Goal: Task Accomplishment & Management: Manage account settings

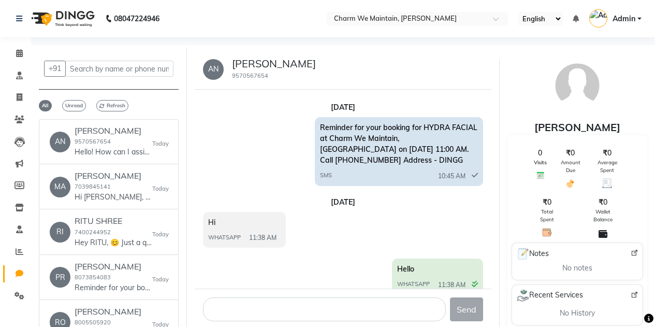
select select "100"
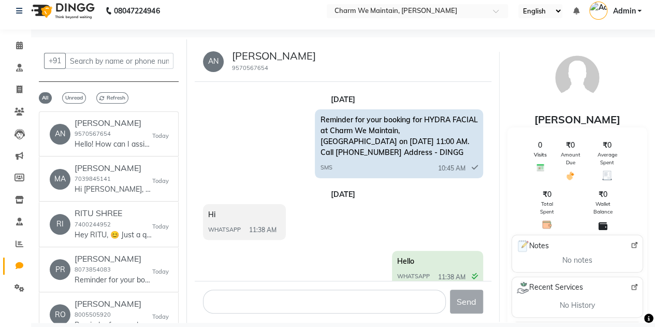
scroll to position [2445, 0]
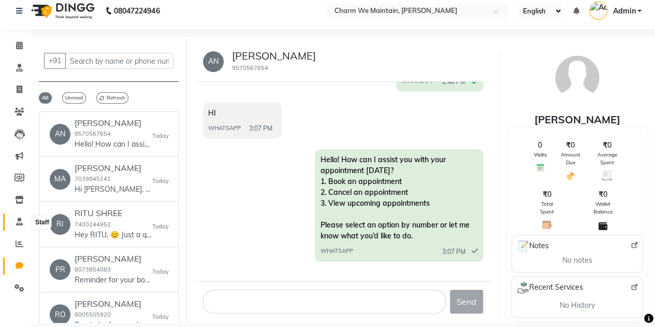
click at [21, 222] on icon at bounding box center [19, 222] width 7 height 8
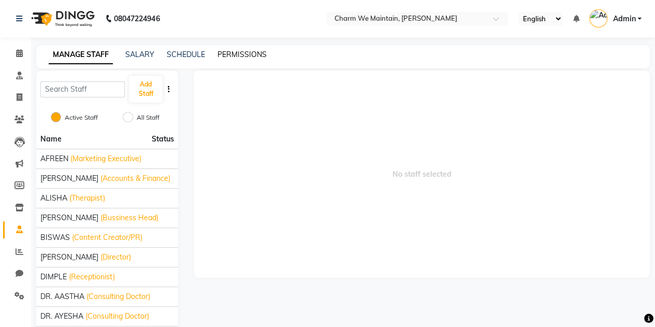
click at [234, 51] on link "PERMISSIONS" at bounding box center [242, 54] width 49 height 9
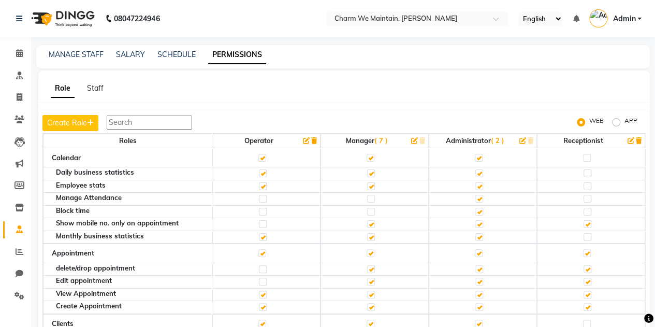
click at [283, 111] on div "Create Role WEB APP Roles Operator Manager ( 7 ) Administrator ( 2 ) Receptioni…" at bounding box center [344, 238] width 612 height 255
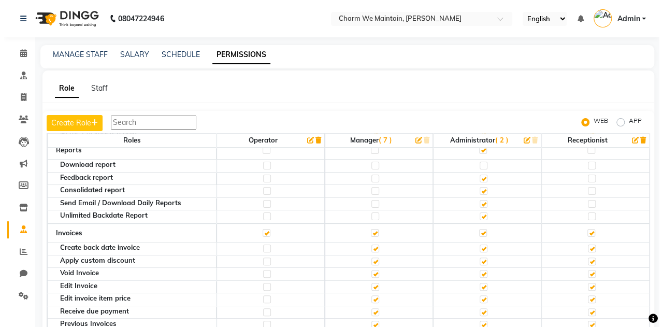
scroll to position [257, 0]
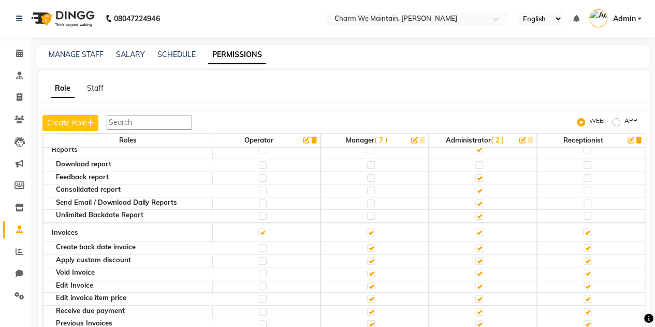
click at [368, 269] on label at bounding box center [371, 273] width 8 height 8
click at [368, 270] on input "checkbox" at bounding box center [370, 273] width 7 height 7
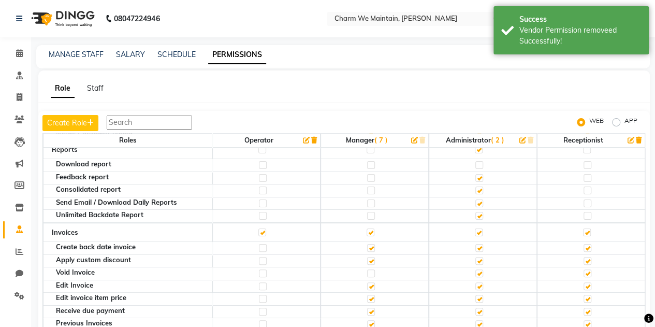
click at [367, 282] on label at bounding box center [371, 286] width 8 height 8
click at [367, 283] on input "checkbox" at bounding box center [370, 286] width 7 height 7
checkbox input "false"
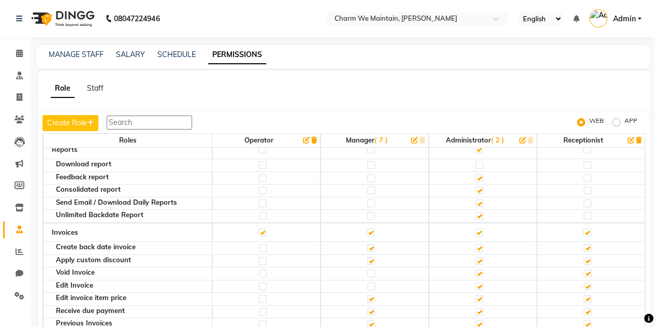
click at [491, 139] on span "( 2 )" at bounding box center [497, 140] width 13 height 8
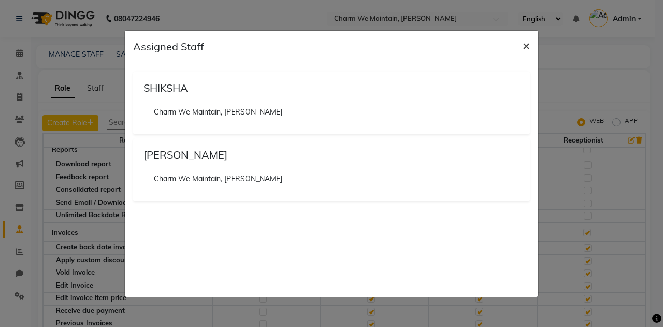
click at [524, 48] on span "×" at bounding box center [526, 45] width 7 height 16
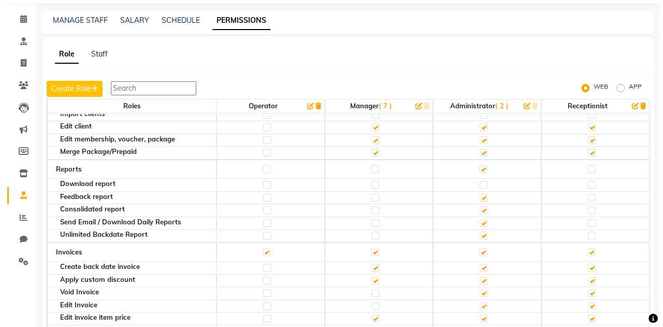
scroll to position [202, 0]
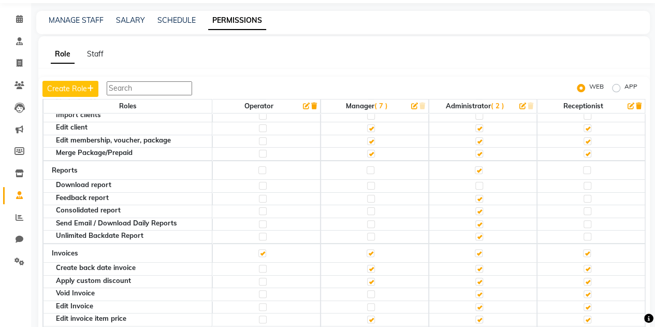
click at [379, 107] on span "( 7 )" at bounding box center [381, 106] width 13 height 8
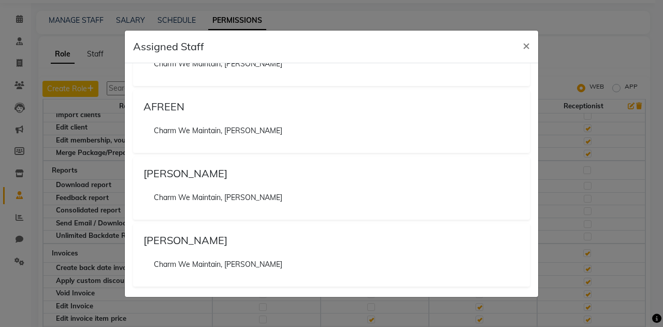
scroll to position [251, 0]
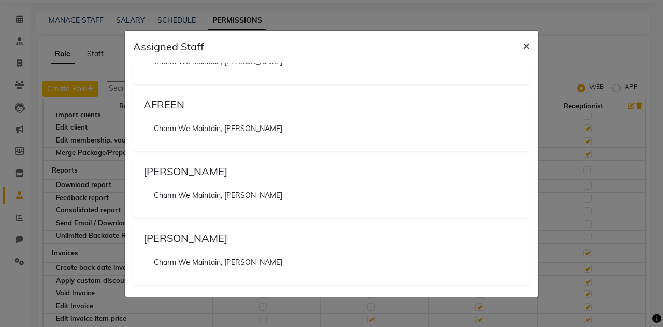
click at [523, 48] on span "×" at bounding box center [526, 45] width 7 height 16
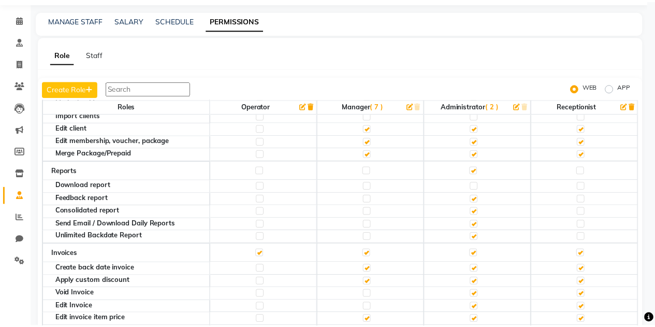
scroll to position [0, 0]
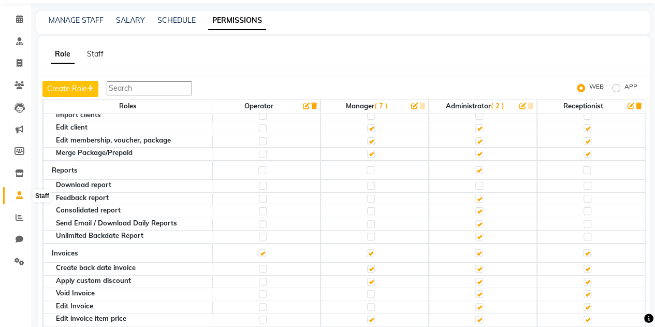
click at [18, 191] on icon at bounding box center [19, 195] width 7 height 8
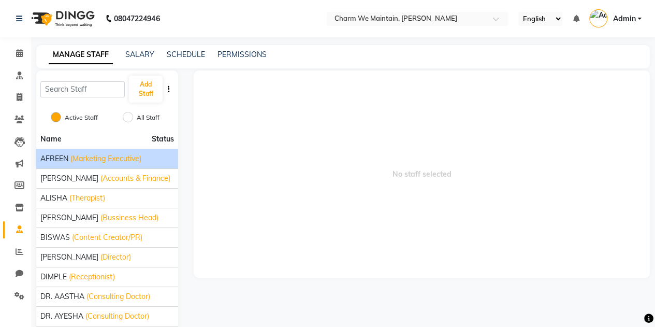
click at [71, 161] on span "(Marketing Executive)" at bounding box center [105, 158] width 71 height 11
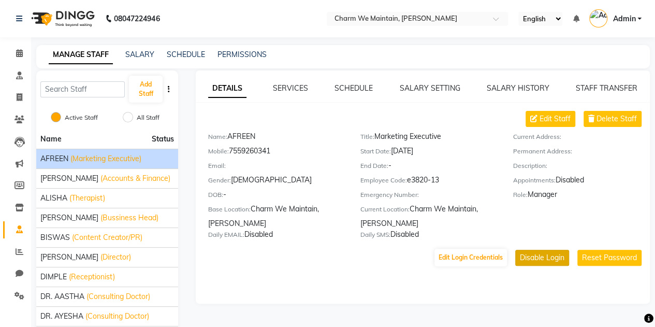
click at [538, 259] on button "Disable Login" at bounding box center [543, 258] width 54 height 16
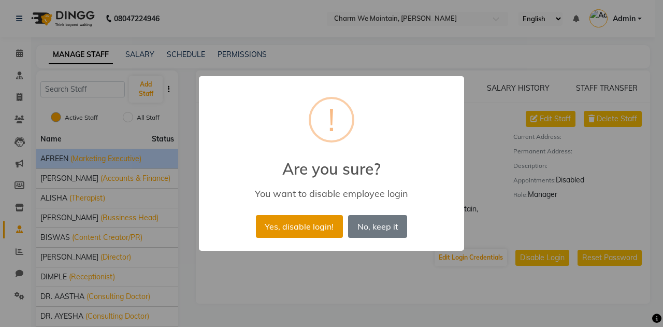
click at [326, 227] on button "Yes, disable login!" at bounding box center [299, 226] width 87 height 23
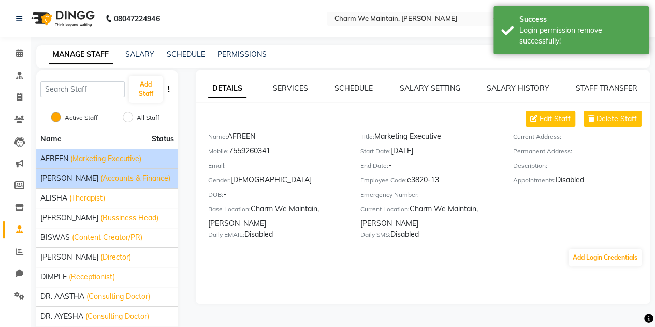
click at [67, 181] on span "[PERSON_NAME]" at bounding box center [69, 178] width 58 height 11
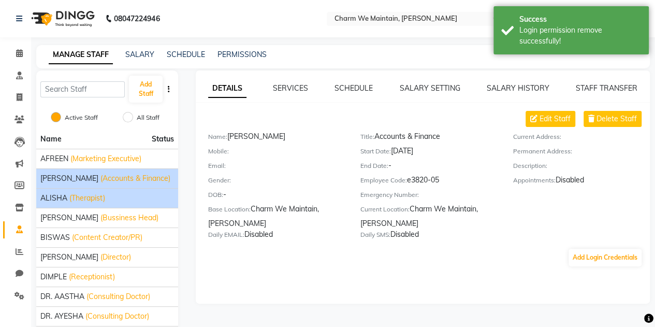
click at [67, 203] on li "[PERSON_NAME] (Therapist)" at bounding box center [107, 198] width 142 height 20
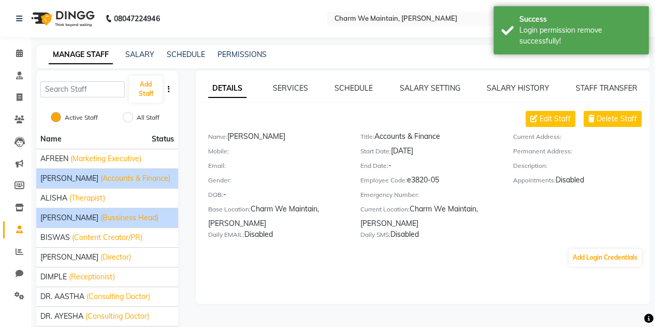
click at [61, 213] on span "[PERSON_NAME]" at bounding box center [69, 217] width 58 height 11
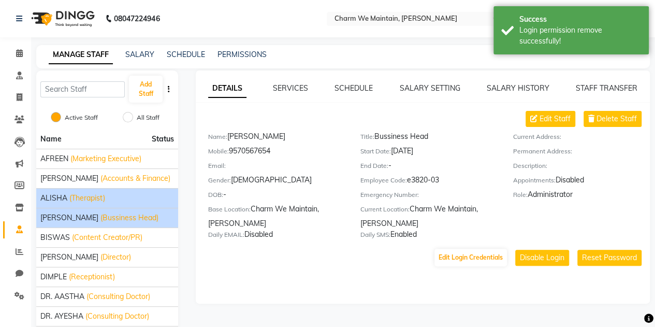
click at [48, 199] on span "ALISHA" at bounding box center [53, 198] width 27 height 11
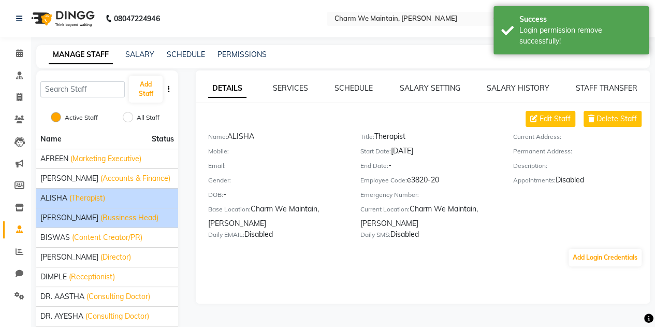
click at [71, 214] on span "[PERSON_NAME]" at bounding box center [69, 217] width 58 height 11
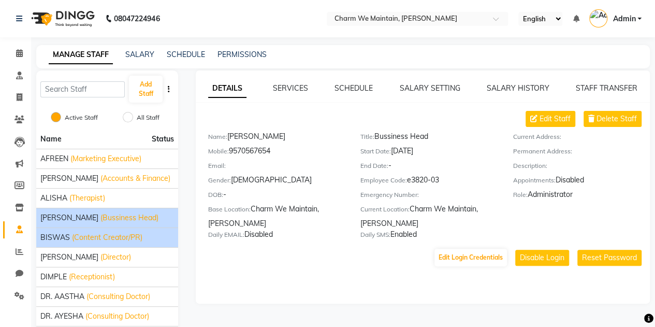
click at [74, 238] on span "(Content Creator/PR)" at bounding box center [107, 237] width 70 height 11
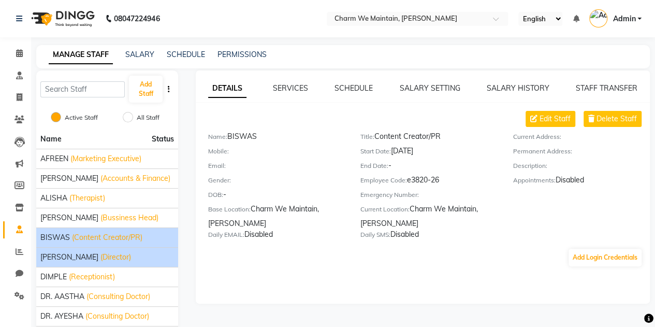
click at [65, 253] on span "[PERSON_NAME]" at bounding box center [69, 257] width 58 height 11
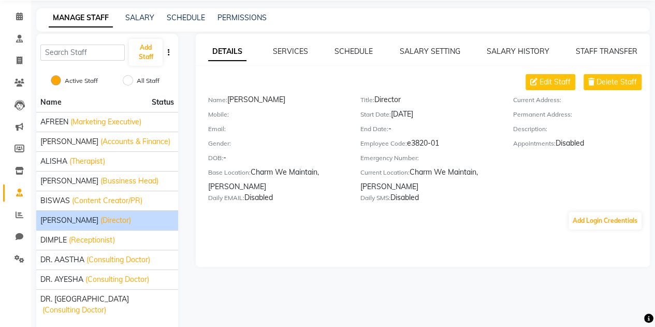
scroll to position [63, 0]
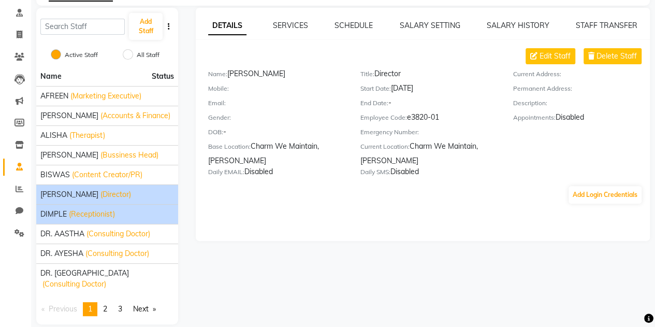
click at [57, 209] on span "DIMPLE" at bounding box center [53, 214] width 26 height 11
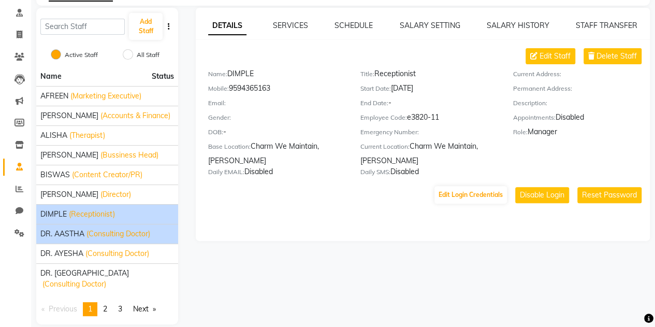
click at [56, 235] on span "DR. AASTHA" at bounding box center [62, 234] width 44 height 11
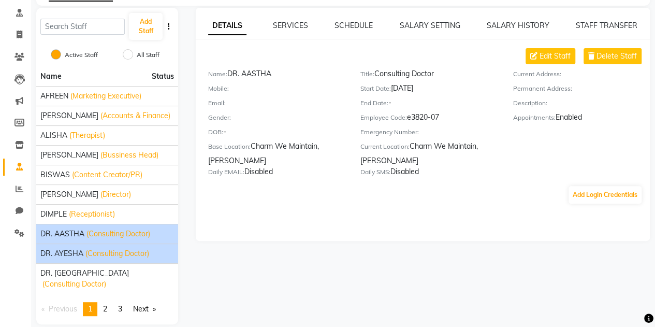
click at [59, 250] on span "DR. AYESHA" at bounding box center [61, 253] width 43 height 11
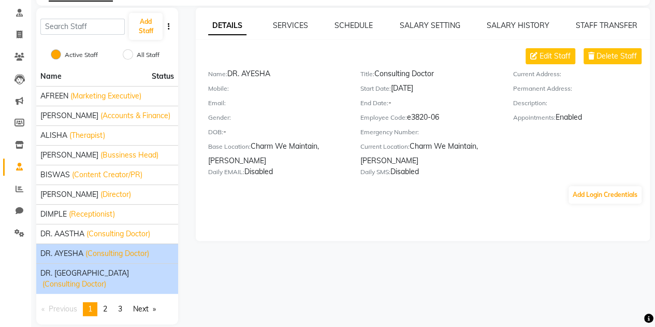
click at [69, 268] on span "DR. [GEOGRAPHIC_DATA]" at bounding box center [84, 273] width 89 height 11
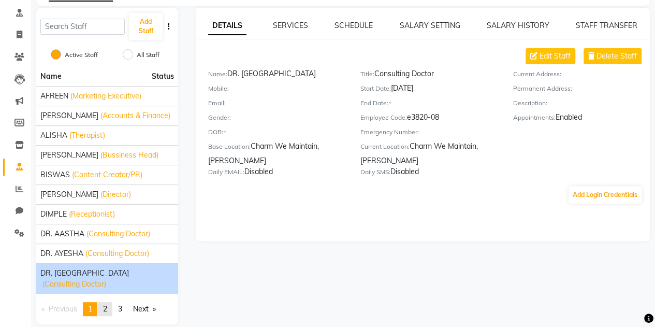
click at [106, 304] on span "2" at bounding box center [105, 308] width 4 height 9
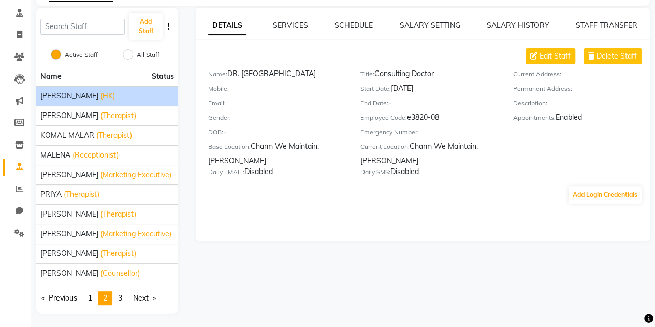
click at [62, 95] on span "[PERSON_NAME]" at bounding box center [69, 96] width 58 height 11
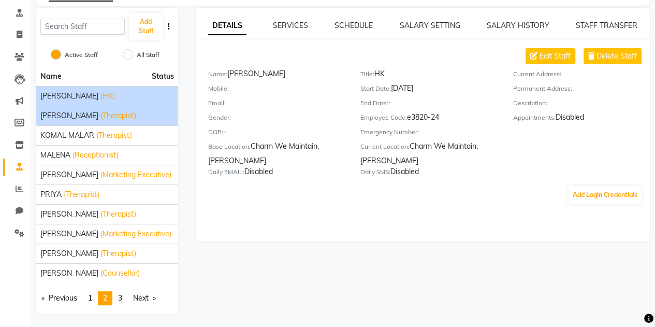
click at [66, 112] on span "[PERSON_NAME]" at bounding box center [69, 115] width 58 height 11
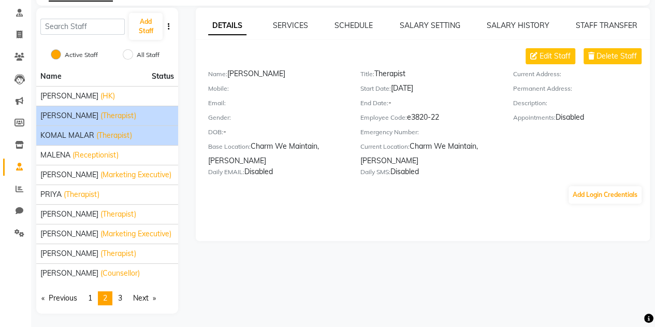
click at [66, 131] on span "KOMAL MALAR" at bounding box center [67, 135] width 54 height 11
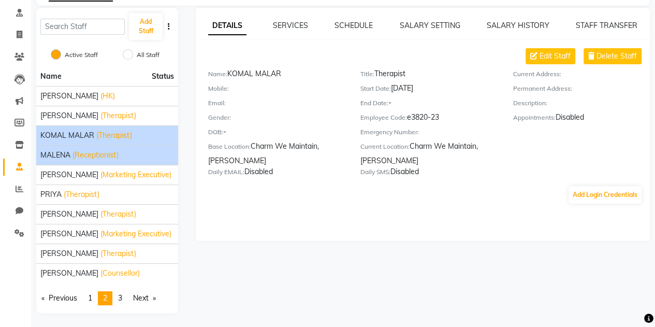
click at [66, 148] on li "MALENA (Receptionist)" at bounding box center [107, 155] width 142 height 20
click at [62, 152] on span "MALENA" at bounding box center [55, 155] width 30 height 11
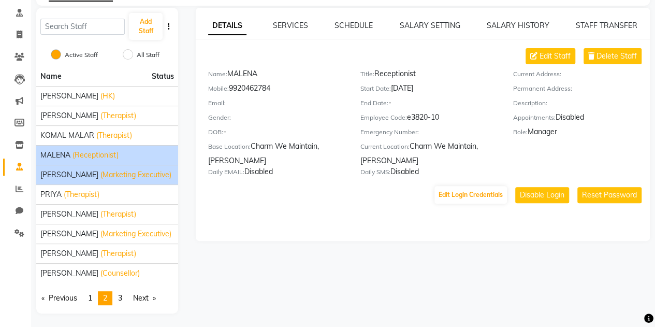
click at [81, 173] on span "[PERSON_NAME]" at bounding box center [69, 174] width 58 height 11
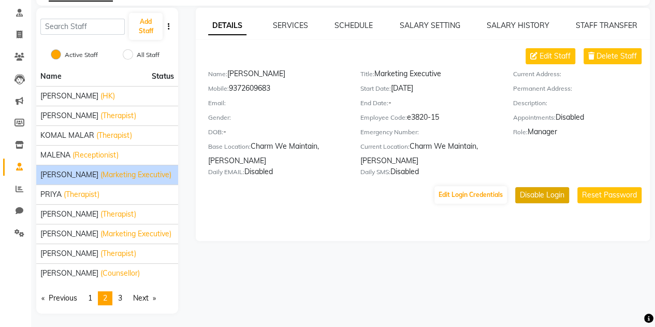
click at [543, 190] on button "Disable Login" at bounding box center [543, 195] width 54 height 16
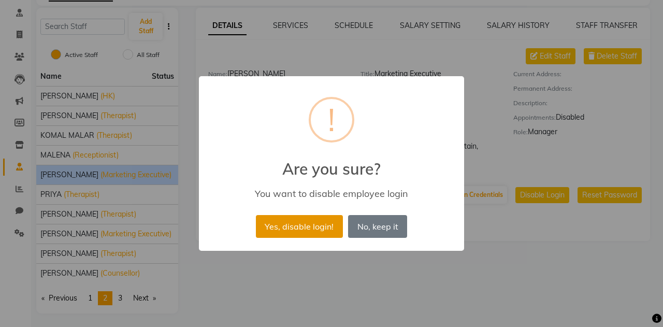
click at [310, 227] on button "Yes, disable login!" at bounding box center [299, 226] width 87 height 23
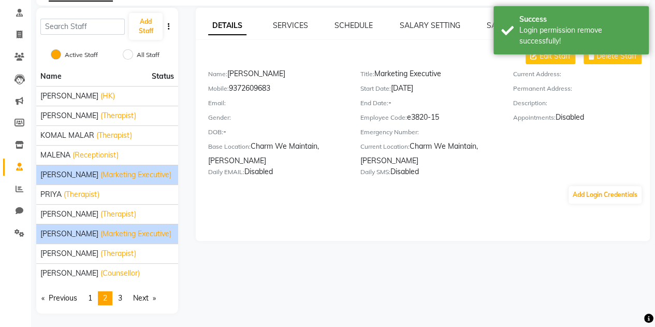
click at [72, 229] on span "[PERSON_NAME]" at bounding box center [69, 234] width 58 height 11
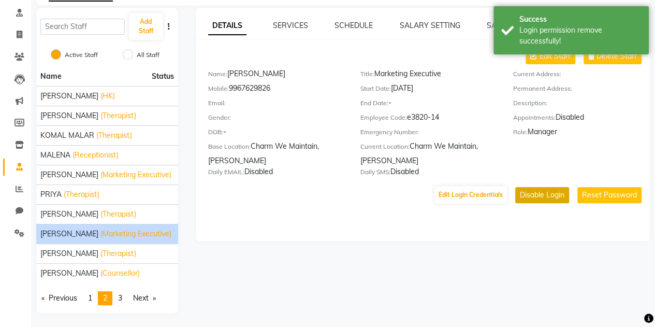
click at [532, 196] on button "Disable Login" at bounding box center [543, 195] width 54 height 16
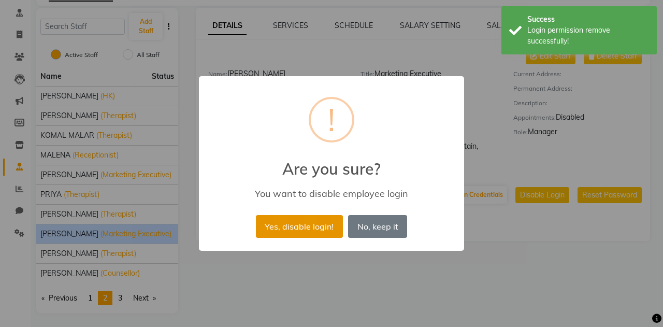
click at [325, 229] on button "Yes, disable login!" at bounding box center [299, 226] width 87 height 23
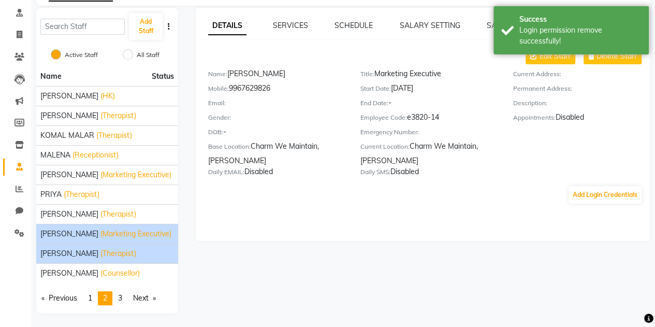
click at [60, 250] on span "[PERSON_NAME]" at bounding box center [69, 253] width 58 height 11
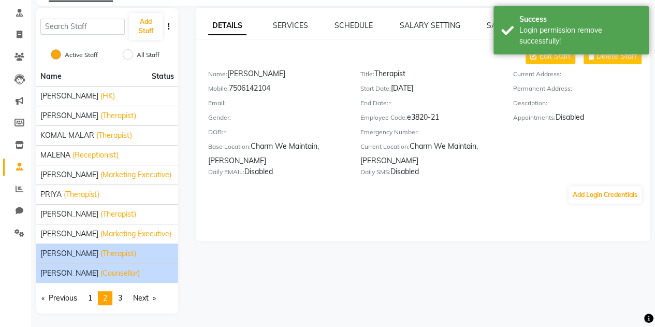
click at [101, 268] on span "(Counsellor)" at bounding box center [120, 273] width 39 height 11
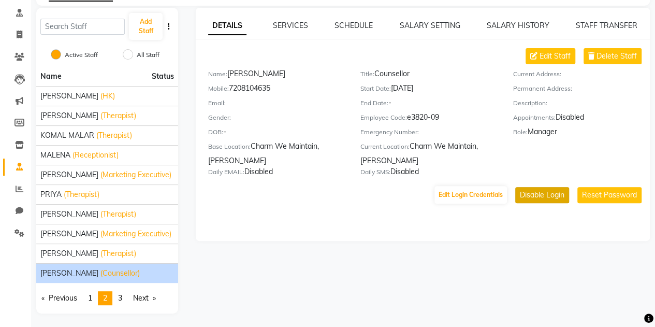
click at [537, 196] on button "Disable Login" at bounding box center [543, 195] width 54 height 16
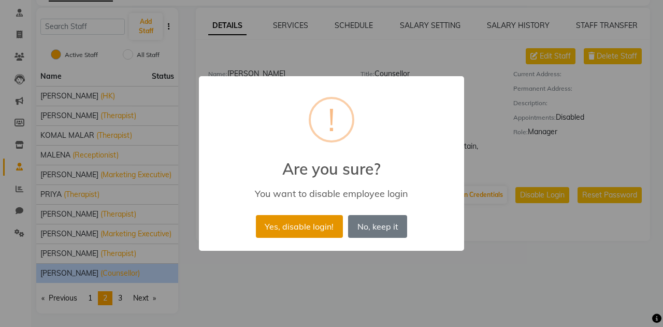
click at [294, 223] on button "Yes, disable login!" at bounding box center [299, 226] width 87 height 23
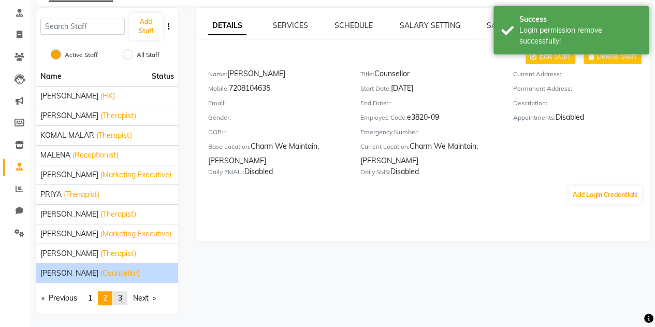
click at [122, 296] on span "3" at bounding box center [120, 297] width 4 height 9
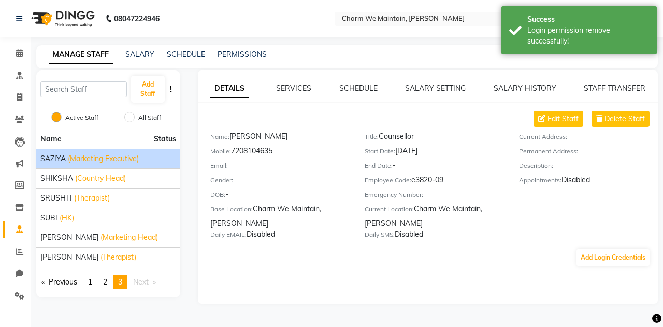
click at [85, 158] on span "(Marketing Executive)" at bounding box center [103, 158] width 71 height 11
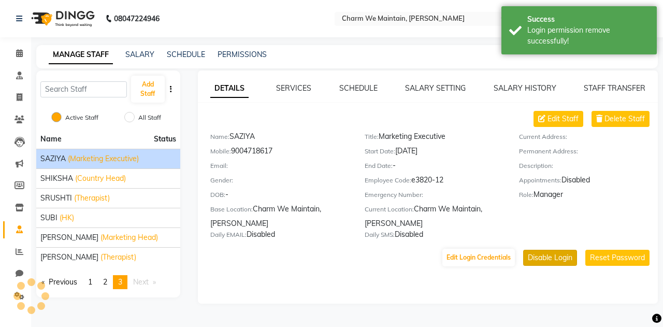
click at [555, 253] on button "Disable Login" at bounding box center [550, 258] width 54 height 16
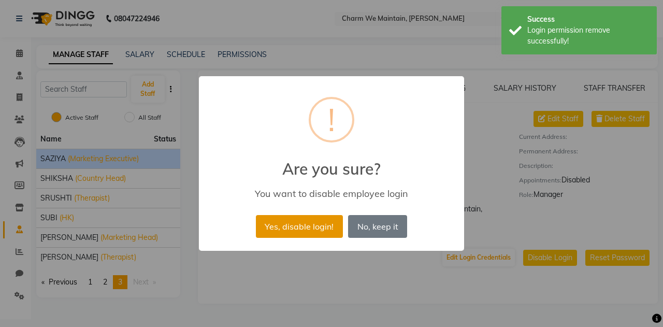
click at [318, 226] on button "Yes, disable login!" at bounding box center [299, 226] width 87 height 23
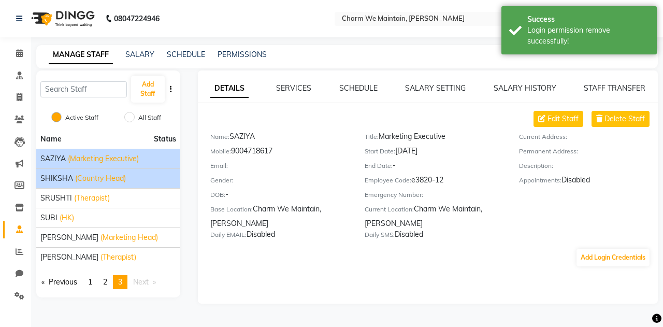
click at [57, 176] on span "SHIKSHA" at bounding box center [56, 178] width 33 height 11
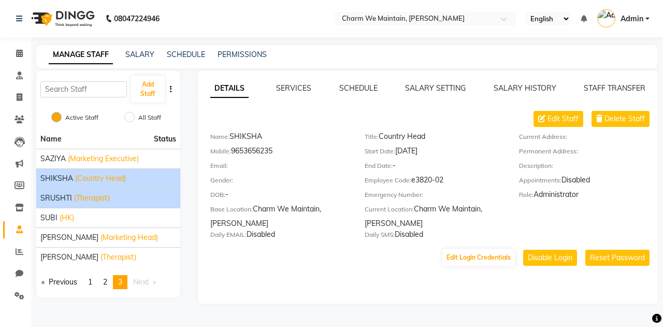
click at [64, 196] on span "SRUSHTI" at bounding box center [56, 198] width 32 height 11
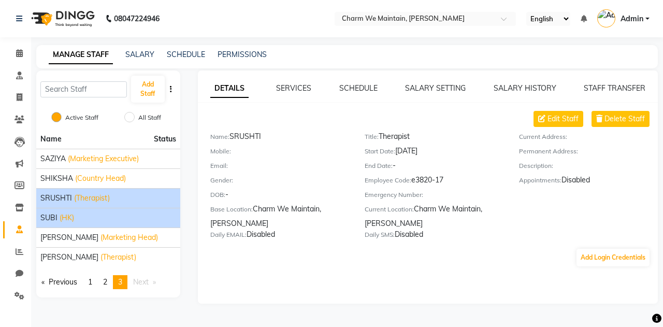
click at [52, 218] on span "SUBI" at bounding box center [48, 217] width 17 height 11
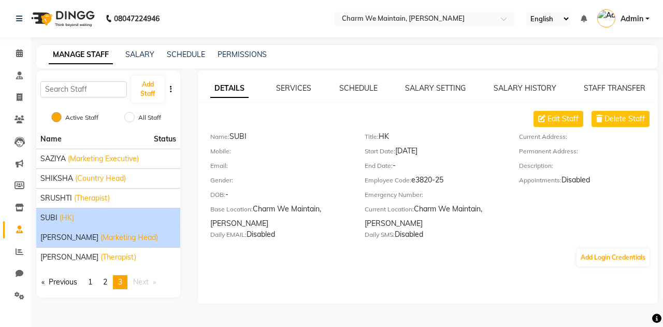
click at [62, 232] on span "[PERSON_NAME]" at bounding box center [69, 237] width 58 height 11
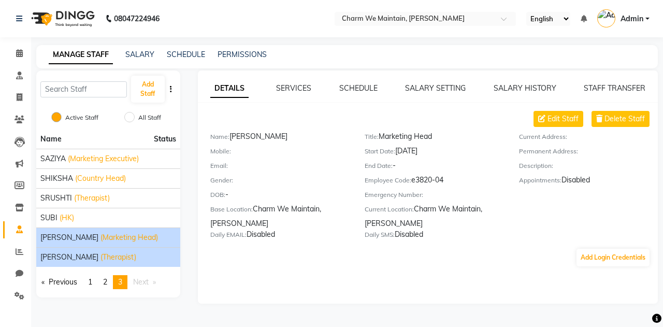
click at [76, 263] on span "[PERSON_NAME]" at bounding box center [69, 257] width 58 height 11
click at [73, 236] on span "[PERSON_NAME]" at bounding box center [69, 237] width 58 height 11
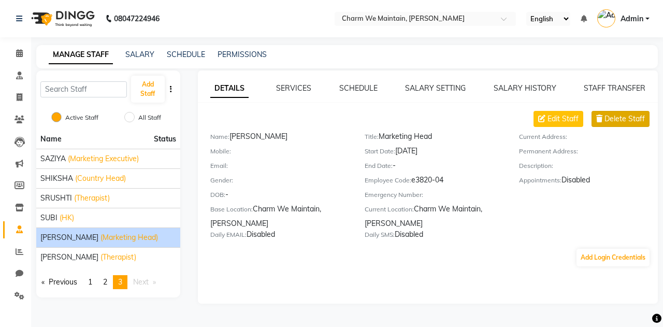
click at [619, 115] on span "Delete Staff" at bounding box center [625, 118] width 40 height 11
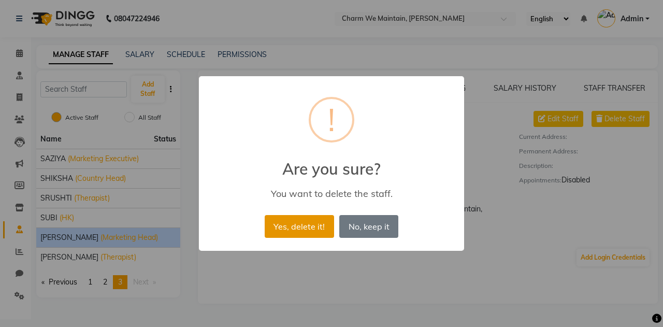
click at [320, 224] on button "Yes, delete it!" at bounding box center [299, 226] width 69 height 23
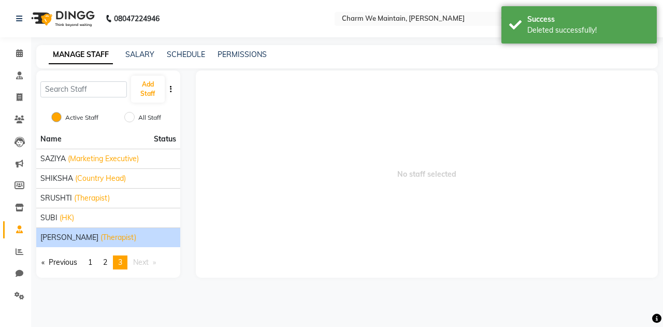
click at [63, 239] on span "[PERSON_NAME]" at bounding box center [69, 237] width 58 height 11
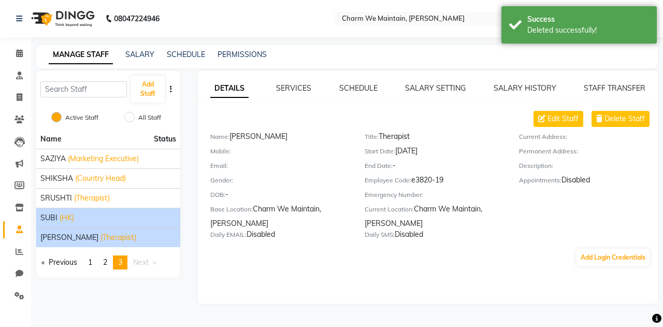
click at [64, 219] on span "(HK)" at bounding box center [67, 217] width 15 height 11
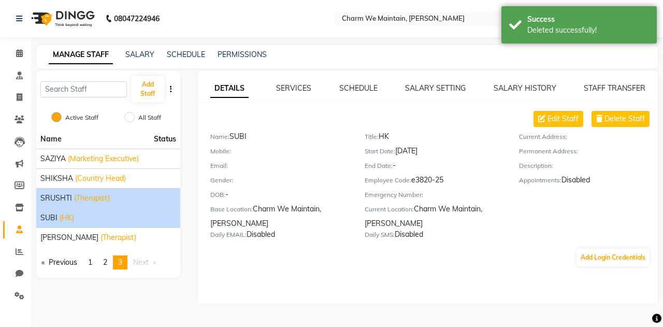
click at [60, 200] on span "SRUSHTI" at bounding box center [56, 198] width 32 height 11
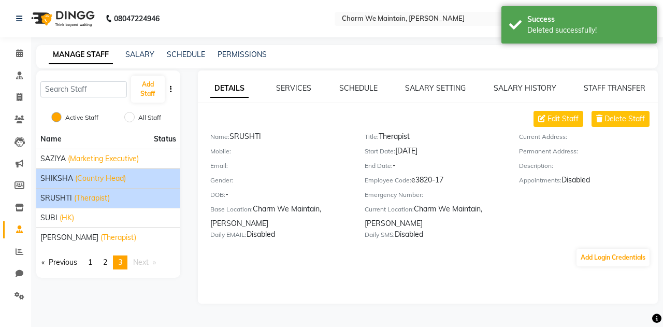
click at [62, 180] on span "SHIKSHA" at bounding box center [56, 178] width 33 height 11
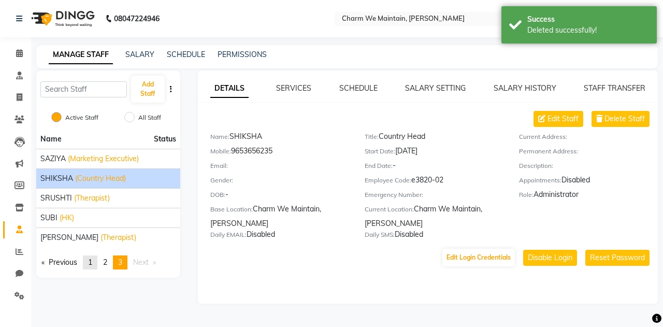
click at [88, 261] on link "page 1" at bounding box center [90, 262] width 15 height 14
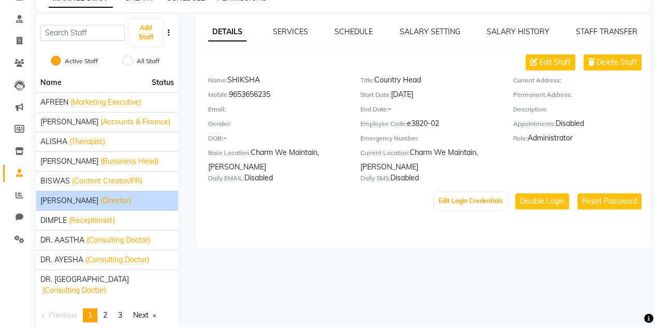
scroll to position [58, 0]
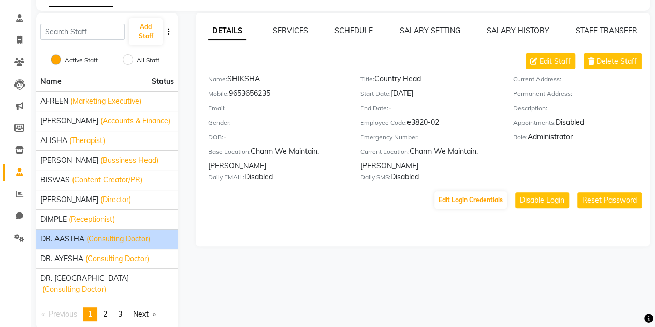
click at [70, 238] on span "DR. AASTHA" at bounding box center [62, 239] width 44 height 11
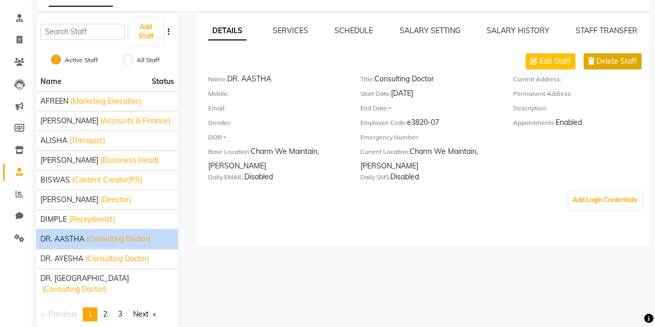
click at [628, 62] on span "Delete Staff" at bounding box center [617, 61] width 40 height 11
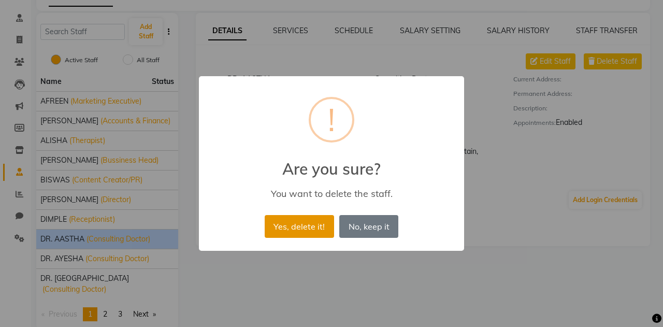
click at [309, 226] on button "Yes, delete it!" at bounding box center [299, 226] width 69 height 23
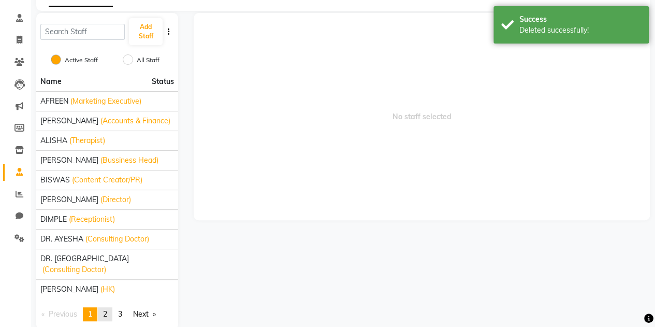
click at [107, 309] on span "2" at bounding box center [105, 313] width 4 height 9
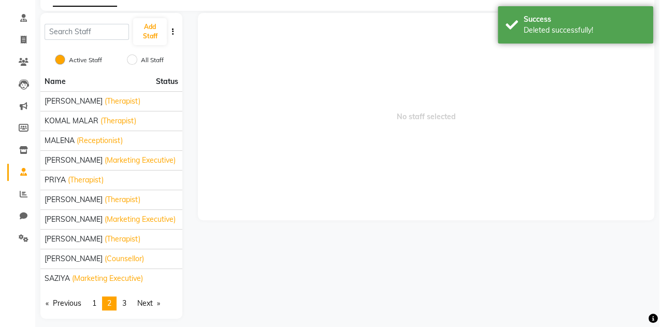
scroll to position [0, 0]
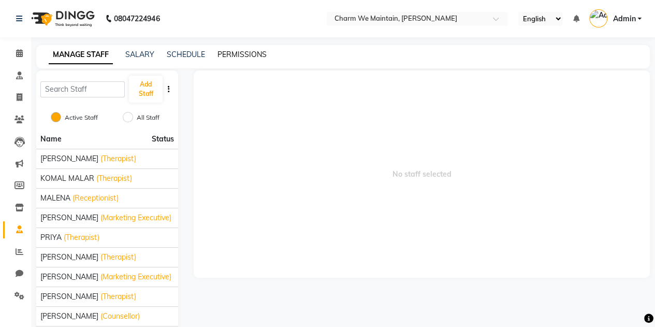
click at [231, 55] on link "PERMISSIONS" at bounding box center [242, 54] width 49 height 9
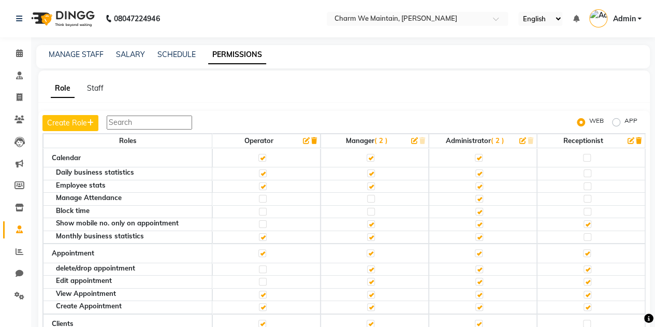
click at [311, 140] on icon "button" at bounding box center [314, 140] width 6 height 7
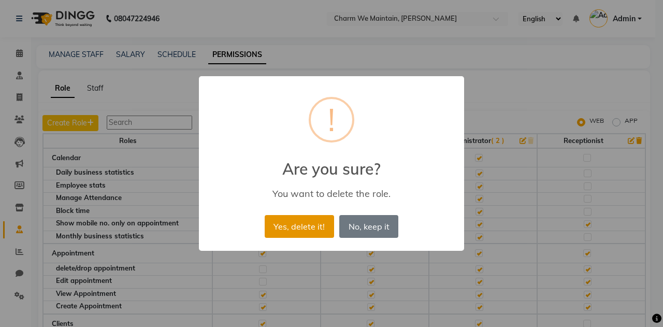
click at [322, 225] on button "Yes, delete it!" at bounding box center [299, 226] width 69 height 23
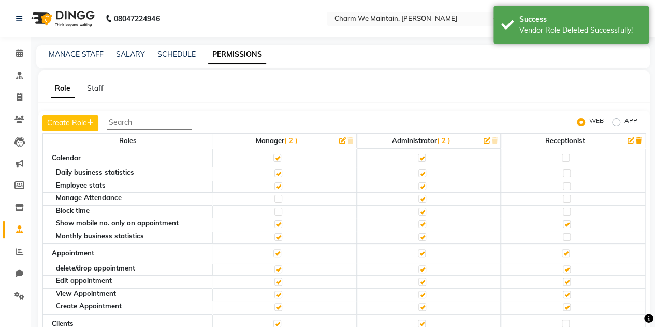
click at [291, 142] on span "( 2 )" at bounding box center [290, 140] width 13 height 8
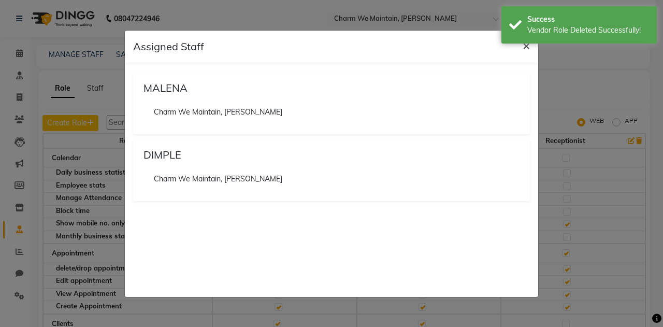
click at [530, 46] on span "×" at bounding box center [526, 45] width 7 height 16
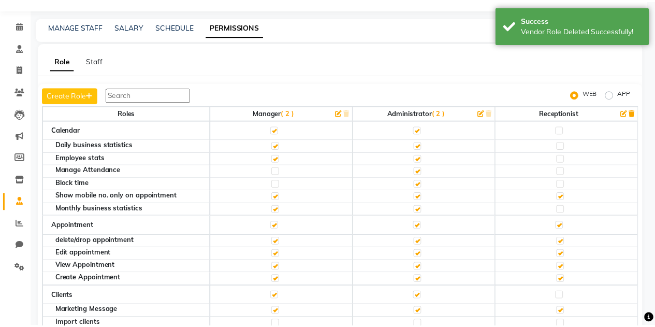
scroll to position [34, 0]
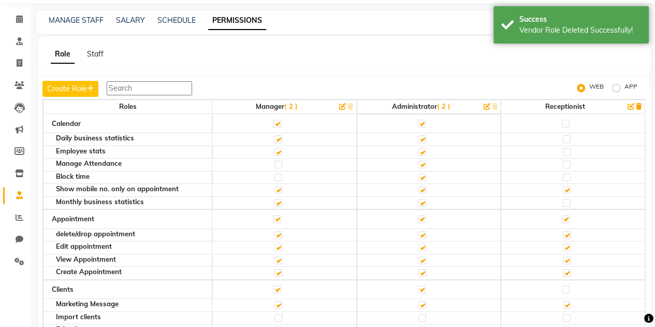
click at [437, 105] on span "( 2 )" at bounding box center [443, 106] width 13 height 8
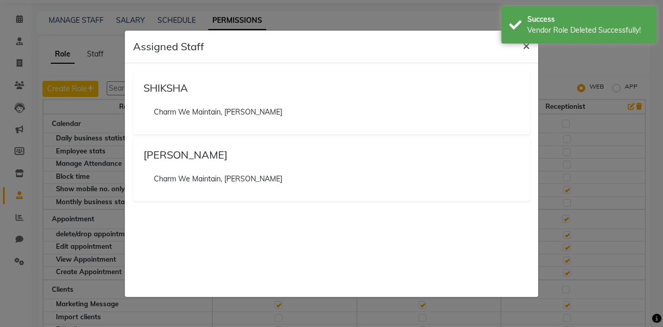
click at [526, 47] on span "×" at bounding box center [526, 45] width 7 height 16
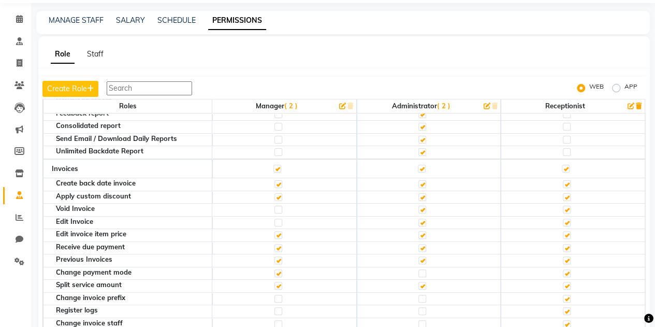
scroll to position [286, 0]
click at [419, 181] on label at bounding box center [423, 185] width 8 height 8
click at [419, 181] on input "checkbox" at bounding box center [422, 184] width 7 height 7
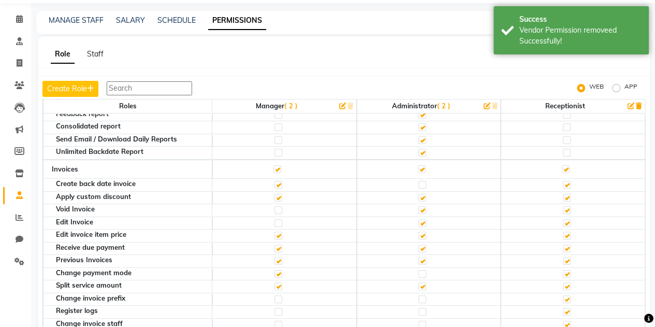
click at [419, 194] on label at bounding box center [423, 198] width 8 height 8
click at [419, 194] on input "checkbox" at bounding box center [422, 197] width 7 height 7
click at [419, 206] on label at bounding box center [423, 210] width 8 height 8
click at [419, 207] on input "checkbox" at bounding box center [422, 210] width 7 height 7
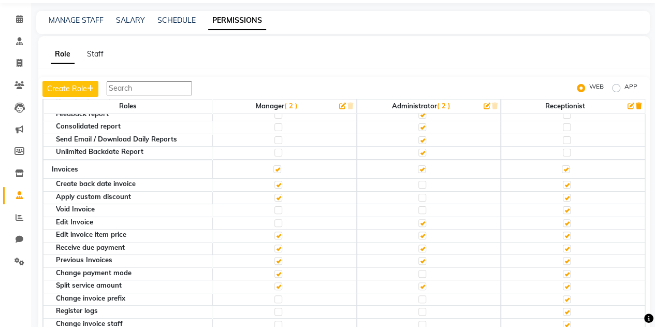
click at [419, 206] on label at bounding box center [423, 210] width 8 height 8
click at [419, 207] on input "checkbox" at bounding box center [422, 210] width 7 height 7
checkbox input "true"
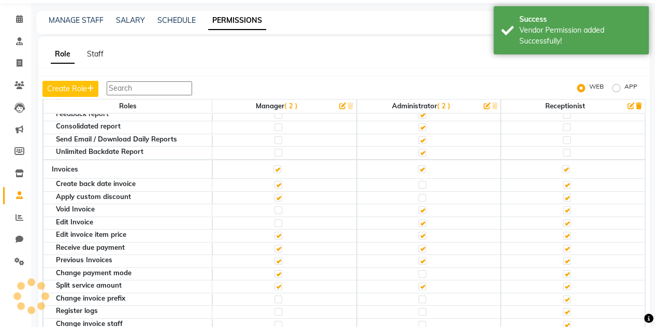
click at [420, 232] on div at bounding box center [422, 237] width 7 height 10
click at [419, 206] on label at bounding box center [423, 210] width 8 height 8
click at [419, 207] on input "checkbox" at bounding box center [422, 210] width 7 height 7
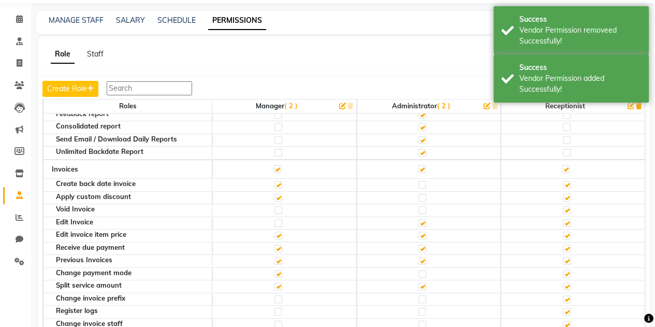
click at [419, 219] on label at bounding box center [423, 223] width 8 height 8
click at [419, 220] on input "checkbox" at bounding box center [422, 223] width 7 height 7
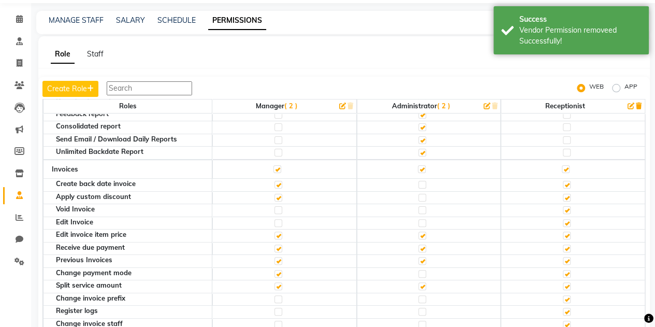
click at [419, 232] on label at bounding box center [423, 236] width 8 height 8
click at [419, 232] on input "checkbox" at bounding box center [422, 235] width 7 height 7
click at [421, 245] on label at bounding box center [423, 249] width 8 height 8
click at [421, 245] on input "checkbox" at bounding box center [422, 248] width 7 height 7
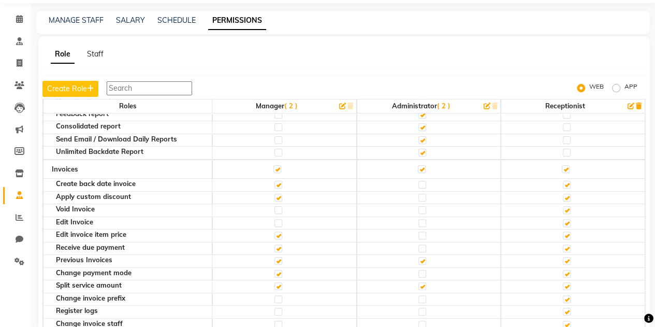
click at [419, 282] on label at bounding box center [423, 286] width 8 height 8
click at [419, 283] on input "checkbox" at bounding box center [422, 286] width 7 height 7
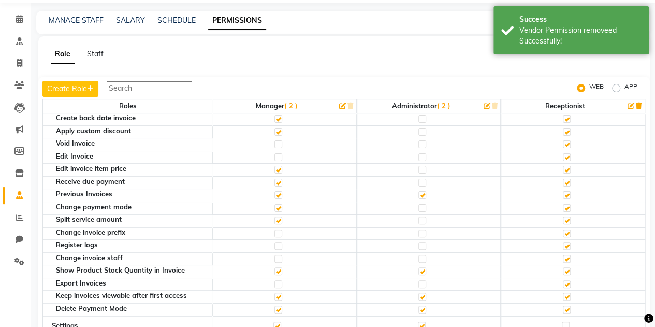
scroll to position [356, 0]
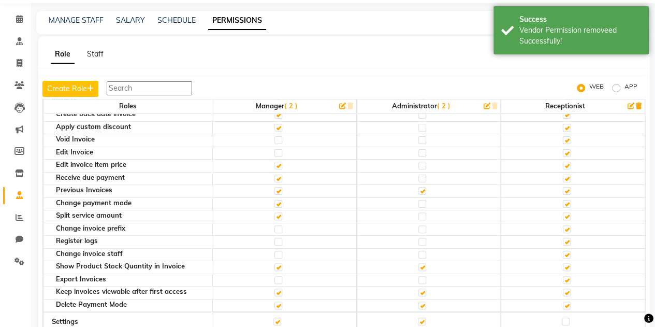
click at [419, 263] on label at bounding box center [423, 267] width 8 height 8
click at [419, 264] on input "checkbox" at bounding box center [422, 267] width 7 height 7
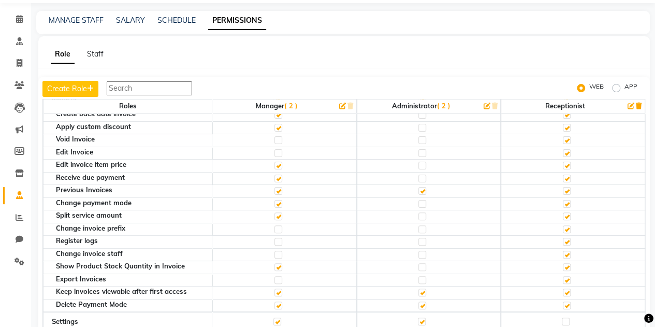
click at [418, 300] on td at bounding box center [429, 306] width 145 height 13
click at [419, 302] on label at bounding box center [423, 306] width 8 height 8
click at [419, 302] on input "checkbox" at bounding box center [422, 305] width 7 height 7
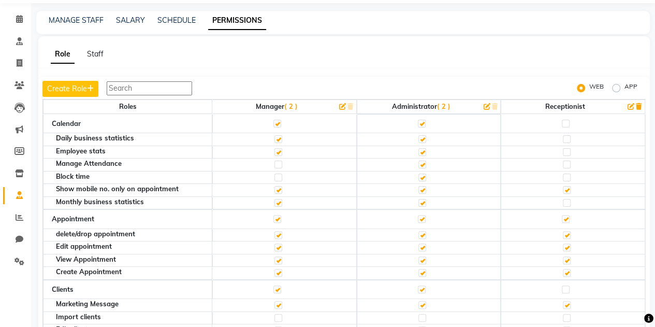
scroll to position [169, 0]
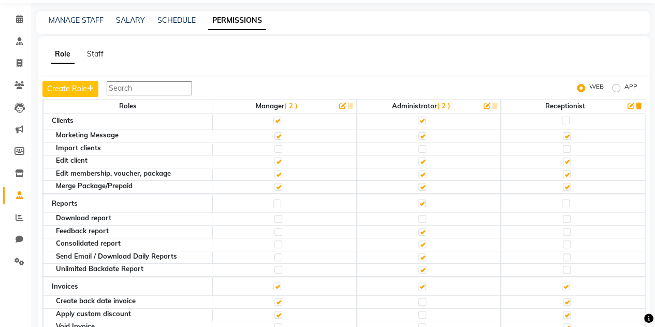
click at [419, 215] on label at bounding box center [423, 219] width 8 height 8
click at [419, 216] on input "checkbox" at bounding box center [422, 219] width 7 height 7
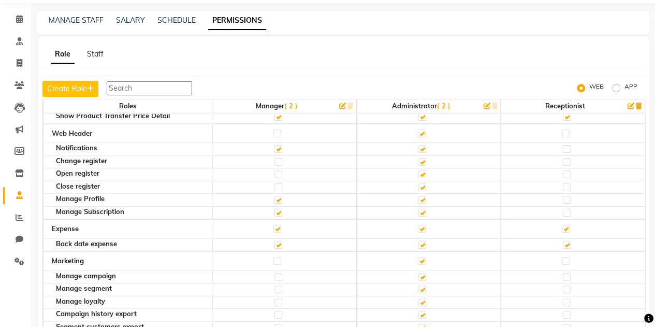
scroll to position [1472, 0]
click at [275, 242] on label at bounding box center [279, 246] width 8 height 8
click at [275, 243] on input "checkbox" at bounding box center [278, 246] width 7 height 7
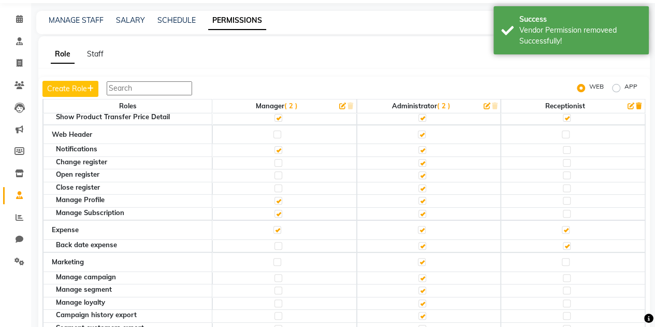
click at [419, 242] on label at bounding box center [423, 246] width 8 height 8
click at [419, 243] on input "checkbox" at bounding box center [422, 246] width 7 height 7
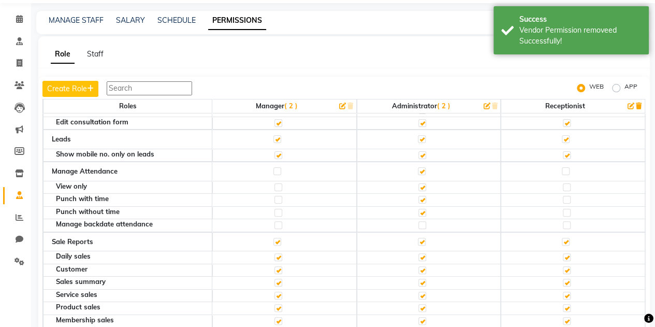
scroll to position [1800, 0]
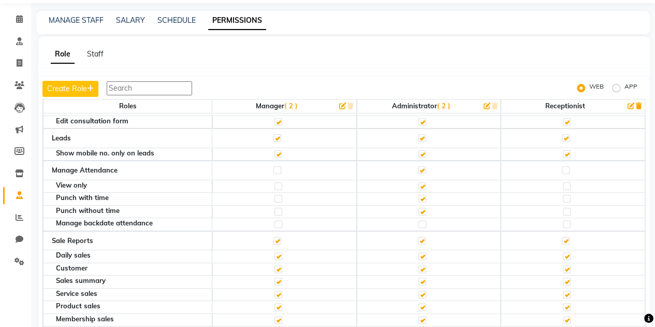
click at [275, 237] on label at bounding box center [278, 241] width 8 height 8
click at [275, 237] on input "checkbox" at bounding box center [277, 240] width 7 height 7
checkbox input "false"
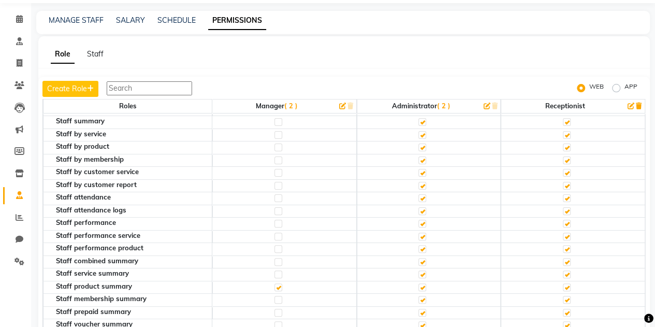
scroll to position [2196, 0]
click at [275, 282] on label at bounding box center [279, 286] width 8 height 8
click at [275, 283] on input "checkbox" at bounding box center [278, 286] width 7 height 7
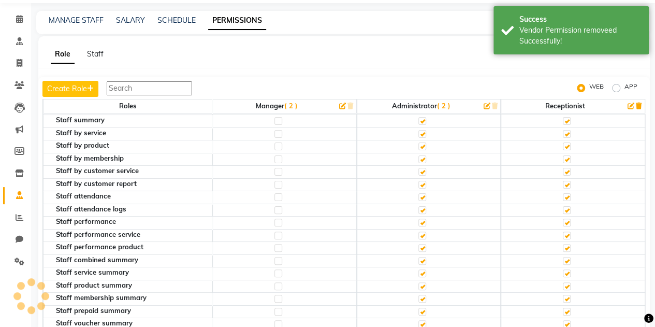
scroll to position [2380, 0]
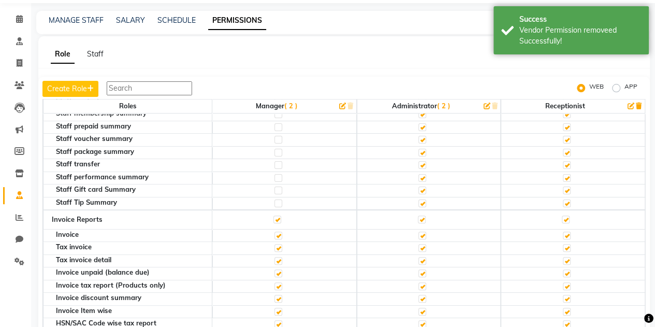
click at [275, 216] on label at bounding box center [278, 220] width 8 height 8
click at [275, 216] on input "checkbox" at bounding box center [277, 219] width 7 height 7
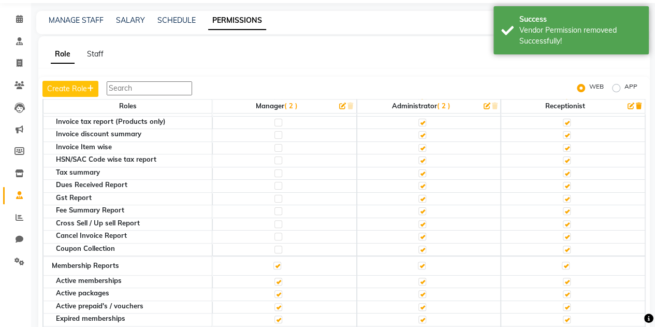
scroll to position [2545, 0]
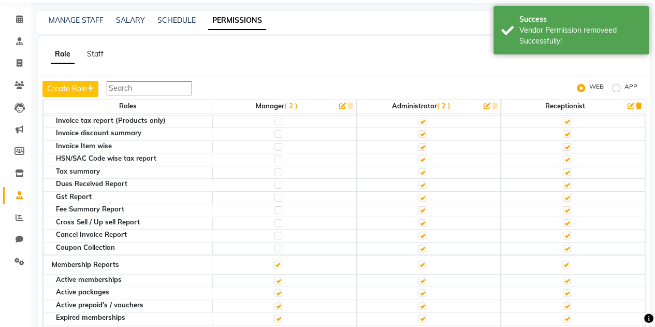
click at [275, 261] on label at bounding box center [278, 265] width 8 height 8
click at [275, 261] on input "checkbox" at bounding box center [277, 264] width 7 height 7
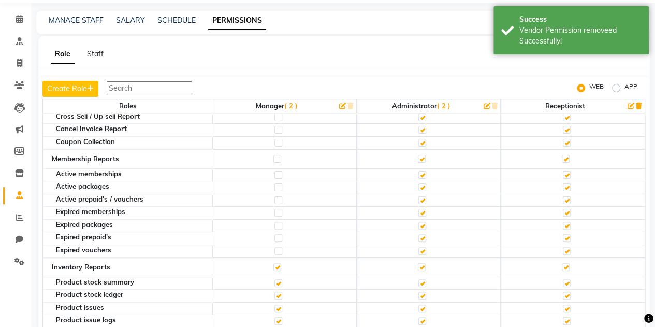
scroll to position [2652, 0]
click at [275, 262] on label at bounding box center [278, 266] width 8 height 8
click at [275, 263] on input "checkbox" at bounding box center [277, 266] width 7 height 7
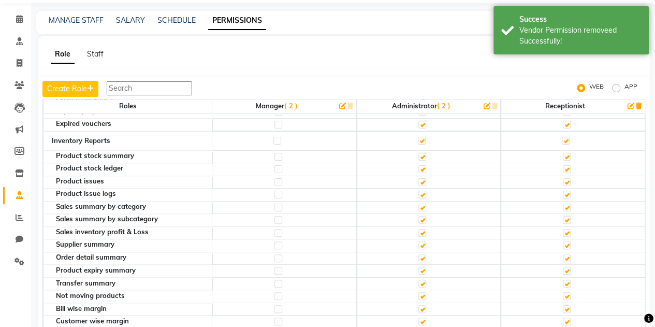
scroll to position [2911, 0]
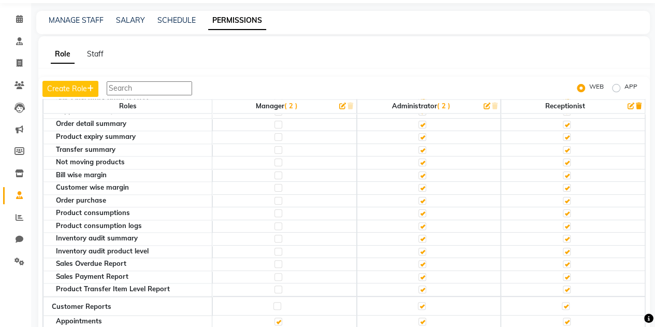
click at [276, 302] on label at bounding box center [278, 306] width 8 height 8
click at [276, 303] on input "checkbox" at bounding box center [277, 306] width 7 height 7
checkbox input "true"
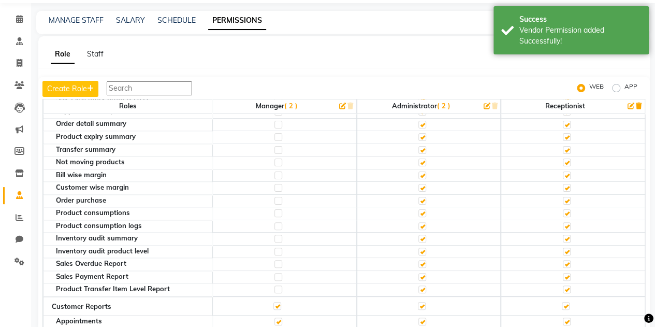
click at [276, 302] on label at bounding box center [278, 306] width 8 height 8
click at [276, 303] on input "checkbox" at bounding box center [277, 306] width 7 height 7
checkbox input "false"
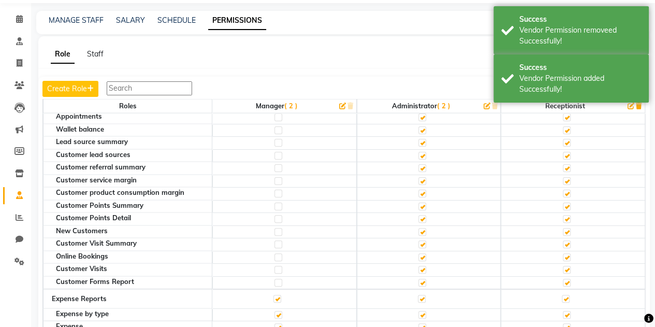
scroll to position [3116, 0]
click at [276, 294] on label at bounding box center [278, 298] width 8 height 8
click at [276, 294] on input "checkbox" at bounding box center [277, 297] width 7 height 7
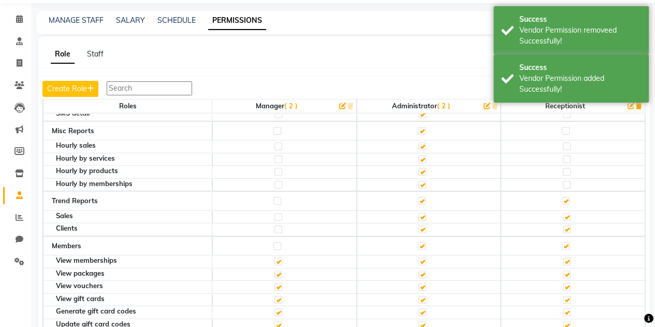
scroll to position [3386, 0]
click at [276, 258] on label at bounding box center [279, 262] width 8 height 8
click at [276, 258] on input "checkbox" at bounding box center [278, 261] width 7 height 7
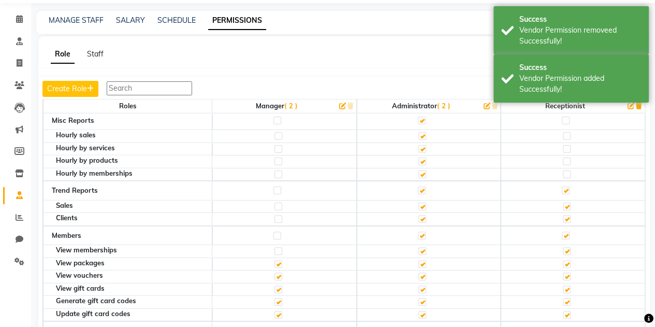
click at [276, 232] on label at bounding box center [278, 236] width 8 height 8
click at [276, 232] on input "checkbox" at bounding box center [277, 235] width 7 height 7
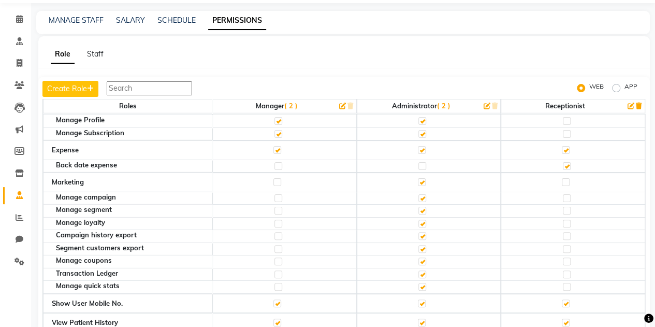
scroll to position [1552, 0]
click at [283, 74] on div "Role Staff Create Role WEB APP Roles Manager ( 2 ) Administrator ( 2 ) Receptio…" at bounding box center [344, 184] width 612 height 296
click at [19, 20] on icon at bounding box center [19, 19] width 7 height 8
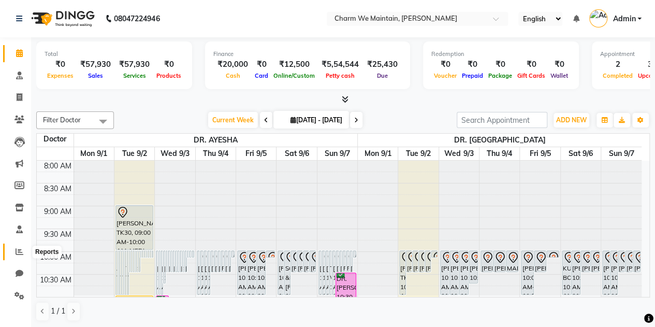
click at [19, 250] on icon at bounding box center [20, 252] width 8 height 8
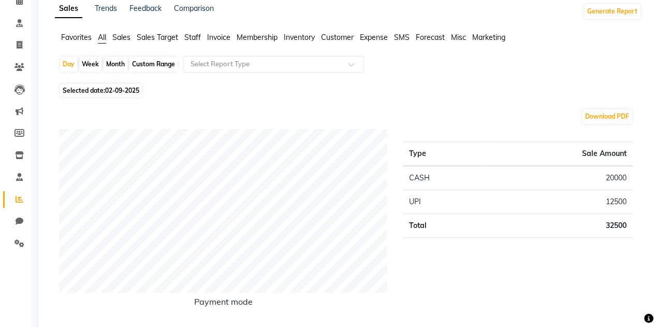
scroll to position [52, 0]
click at [128, 37] on span "Sales" at bounding box center [121, 37] width 18 height 9
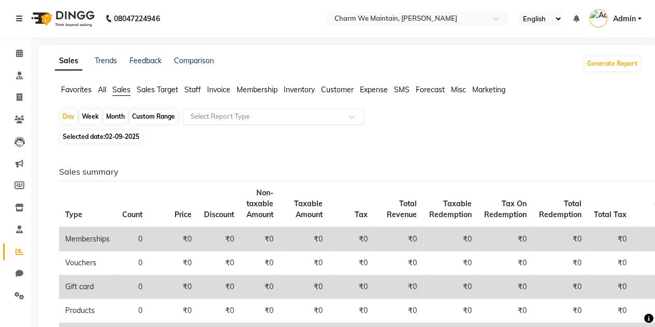
click at [250, 121] on div "Select Report Type" at bounding box center [220, 116] width 59 height 10
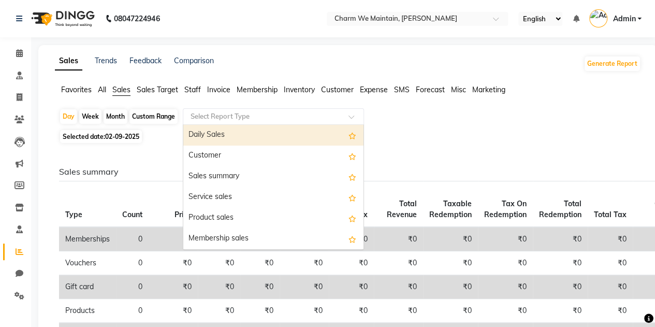
click at [246, 118] on input "text" at bounding box center [263, 116] width 149 height 10
click at [208, 136] on div "Daily Sales" at bounding box center [273, 135] width 180 height 21
select select "full_report"
select select "csv"
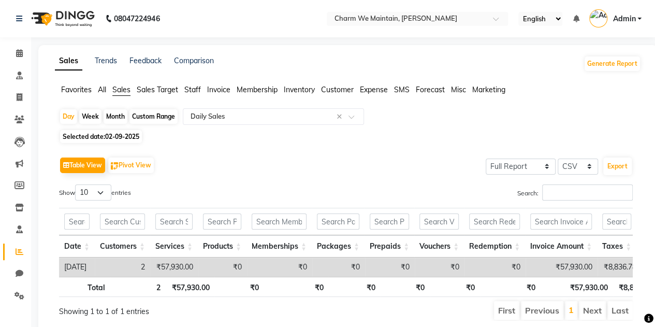
click at [111, 116] on div "Month" at bounding box center [116, 116] width 24 height 15
select select "9"
select select "2025"
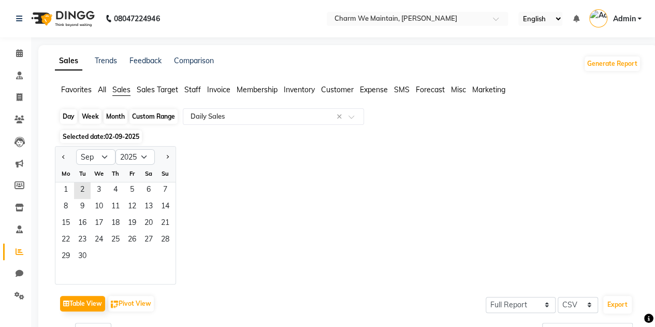
click at [112, 118] on div "Month" at bounding box center [116, 116] width 24 height 15
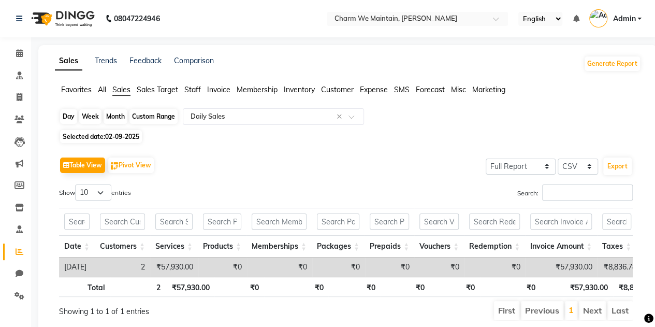
click at [117, 116] on div "Month" at bounding box center [116, 116] width 24 height 15
select select "9"
select select "2025"
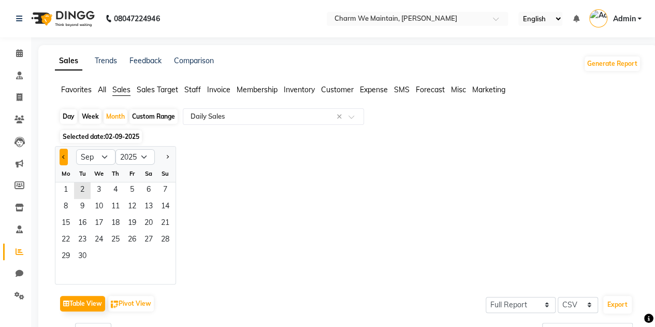
click at [65, 155] on button "Previous month" at bounding box center [64, 157] width 8 height 17
select select "8"
click at [127, 189] on span "1" at bounding box center [132, 190] width 17 height 17
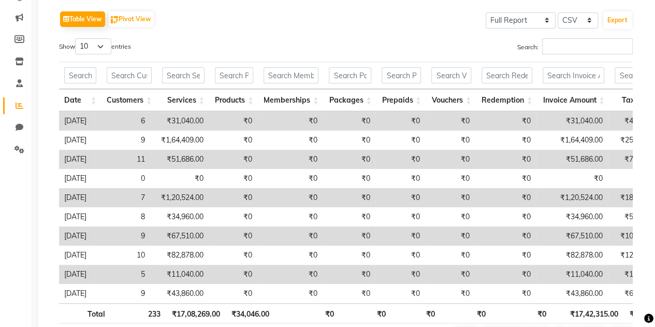
scroll to position [151, 0]
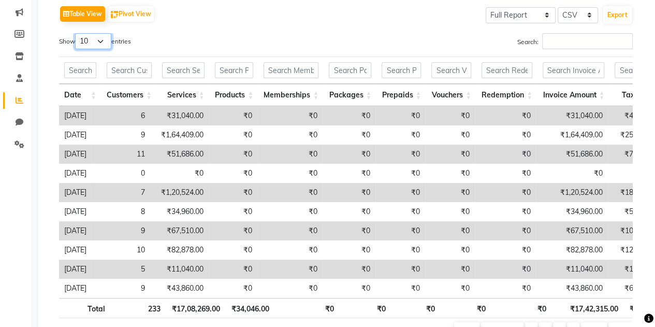
drag, startPoint x: 90, startPoint y: 43, endPoint x: 85, endPoint y: 95, distance: 52.0
click at [85, 95] on div "Show 10 25 50 100 entries Search: Date Customers Services Products Memberships …" at bounding box center [346, 187] width 574 height 309
select select "100"
click at [77, 33] on select "10 25 50 100" at bounding box center [93, 41] width 36 height 16
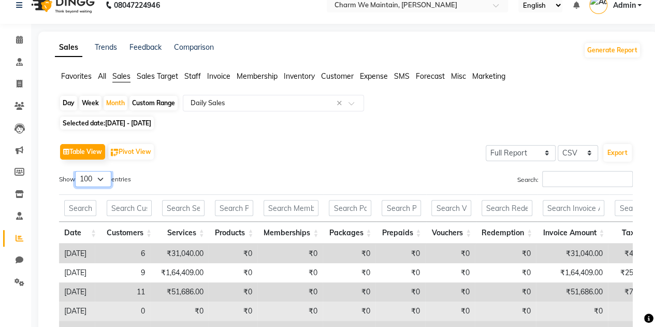
scroll to position [0, 0]
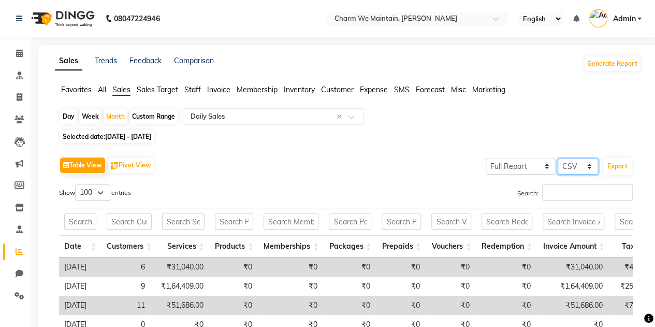
click at [575, 169] on select "Select CSV PDF" at bounding box center [578, 167] width 40 height 16
drag, startPoint x: 579, startPoint y: 166, endPoint x: 631, endPoint y: 170, distance: 51.4
click at [631, 170] on div "Select Full Report Filtered Report Select CSV PDF Export" at bounding box center [558, 165] width 149 height 22
click at [620, 167] on button "Export" at bounding box center [618, 167] width 28 height 18
click at [191, 90] on span "Staff" at bounding box center [192, 89] width 17 height 9
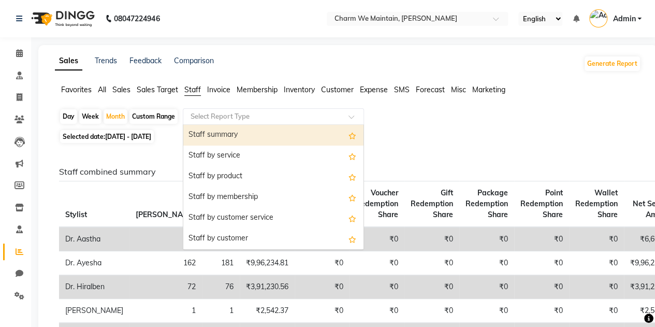
click at [221, 119] on input "text" at bounding box center [263, 116] width 149 height 10
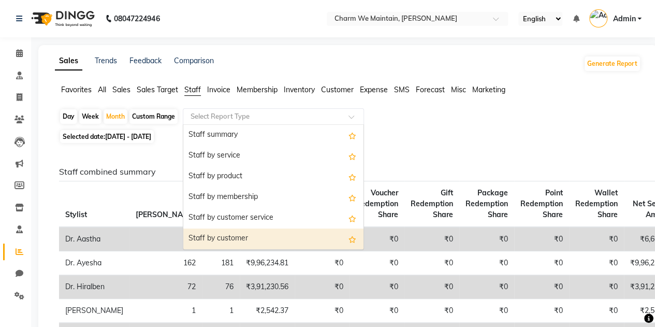
click at [235, 238] on div "Staff by customer" at bounding box center [273, 239] width 180 height 21
select select "full_report"
select select "csv"
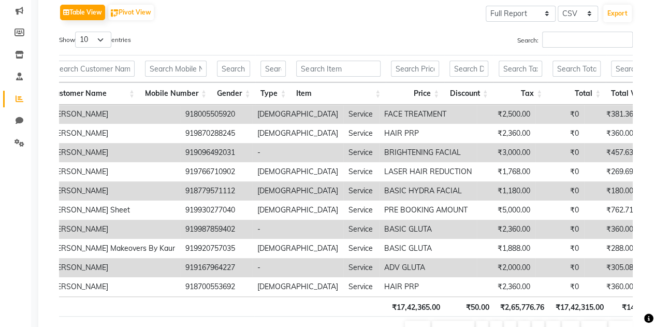
scroll to position [0, 219]
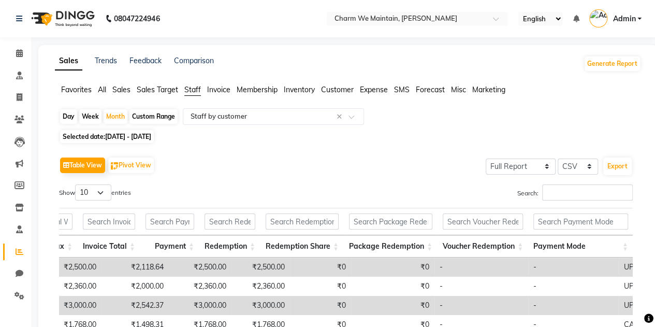
click at [241, 88] on span "Membership" at bounding box center [257, 89] width 41 height 9
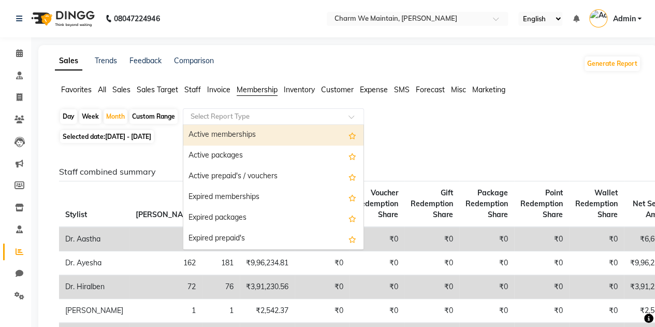
click at [235, 119] on input "text" at bounding box center [263, 116] width 149 height 10
click at [225, 134] on div "Active memberships" at bounding box center [273, 135] width 180 height 21
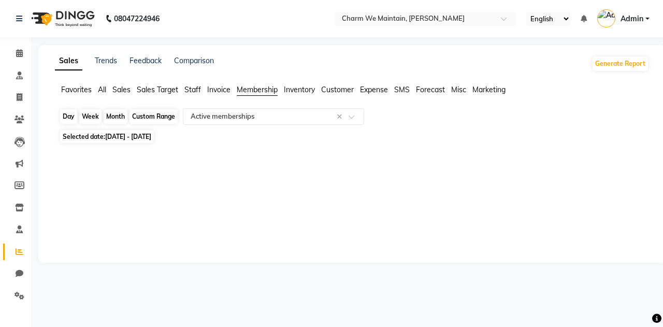
click at [117, 119] on div "Month" at bounding box center [116, 116] width 24 height 15
select select "8"
select select "2025"
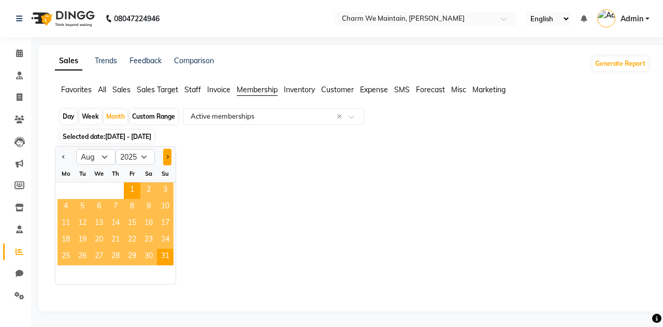
click at [166, 155] on button "Next month" at bounding box center [167, 157] width 8 height 17
select select "9"
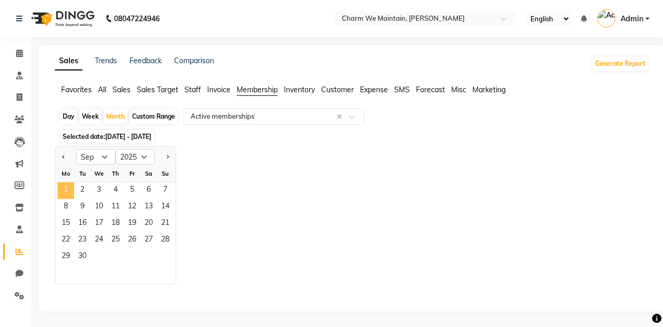
click at [68, 184] on span "1" at bounding box center [66, 190] width 17 height 17
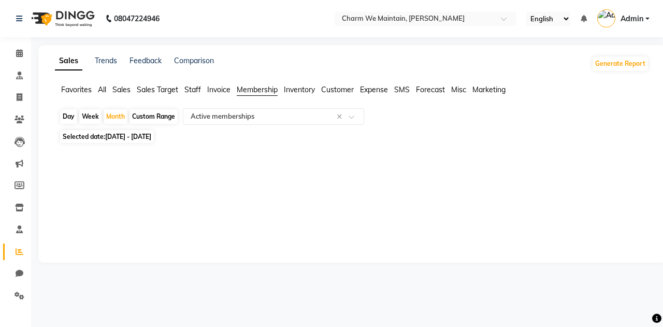
click at [263, 90] on span "Membership" at bounding box center [257, 89] width 41 height 9
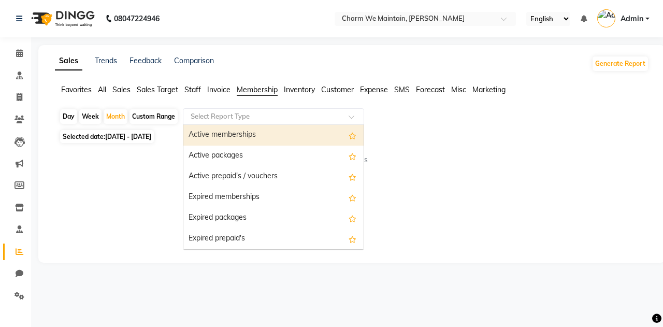
click at [243, 119] on input "text" at bounding box center [263, 116] width 149 height 10
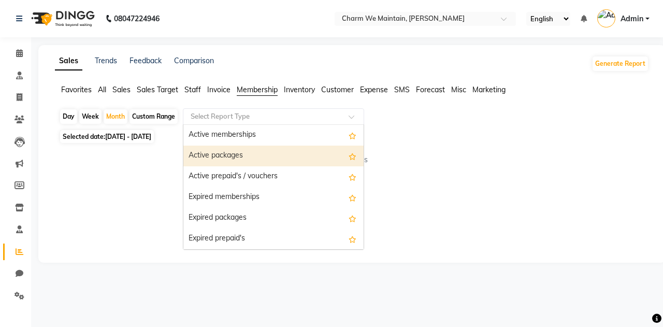
click at [224, 158] on div "Active packages" at bounding box center [273, 156] width 180 height 21
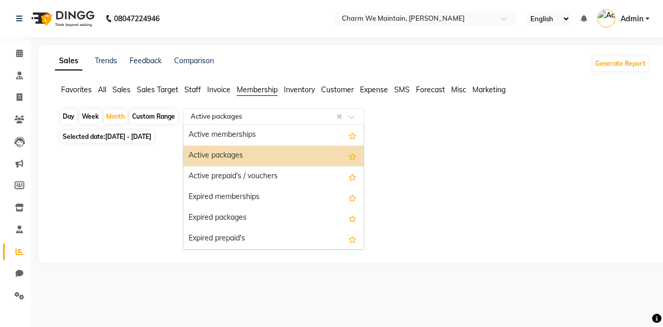
click at [277, 113] on input "text" at bounding box center [263, 116] width 149 height 10
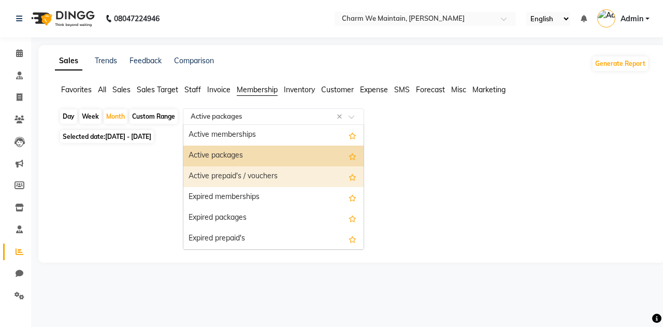
click at [247, 175] on div "Active prepaid's / vouchers" at bounding box center [273, 176] width 180 height 21
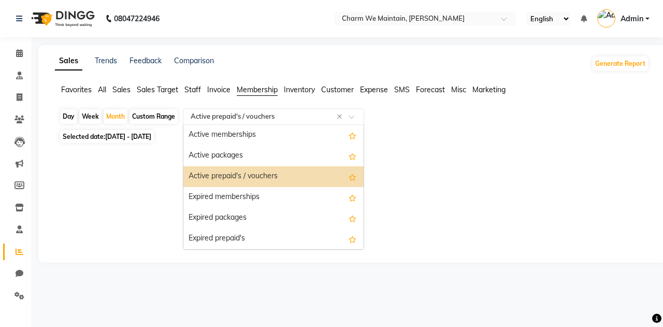
click at [248, 115] on input "text" at bounding box center [263, 116] width 149 height 10
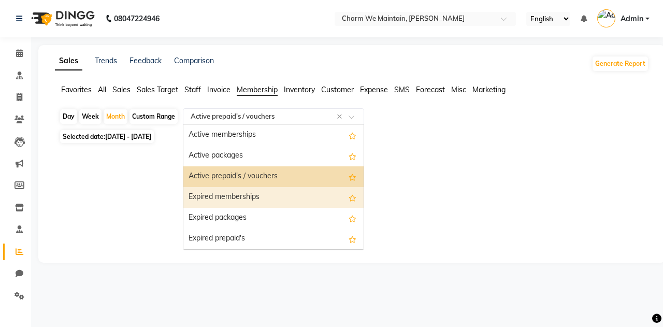
click at [228, 191] on div "Expired memberships" at bounding box center [273, 197] width 180 height 21
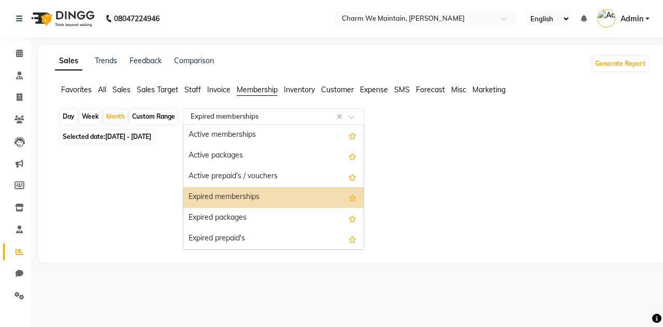
click at [263, 116] on input "text" at bounding box center [263, 116] width 149 height 10
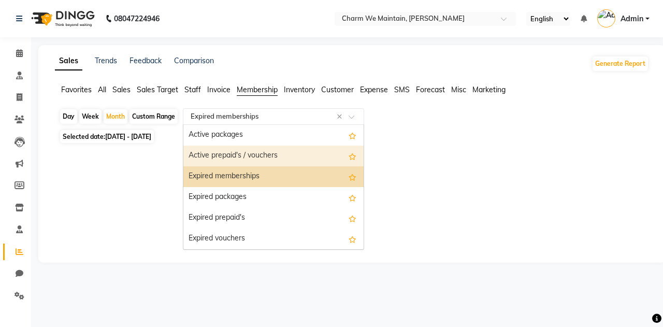
click at [255, 152] on div "Active prepaid's / vouchers" at bounding box center [273, 156] width 180 height 21
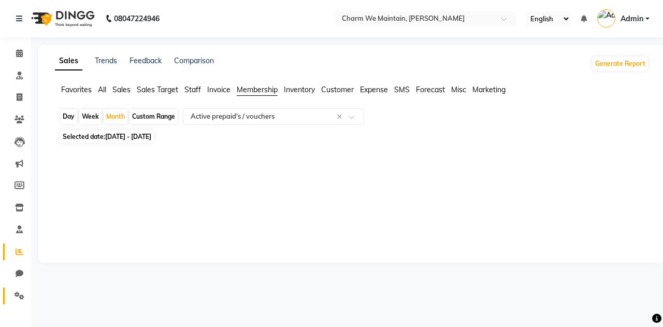
click at [19, 289] on link "Settings" at bounding box center [15, 296] width 25 height 17
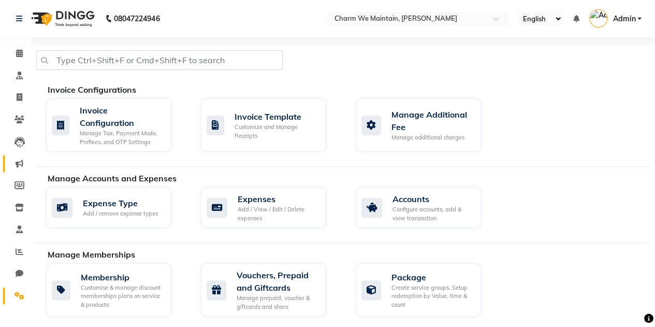
click at [19, 157] on link "Marketing" at bounding box center [15, 163] width 25 height 17
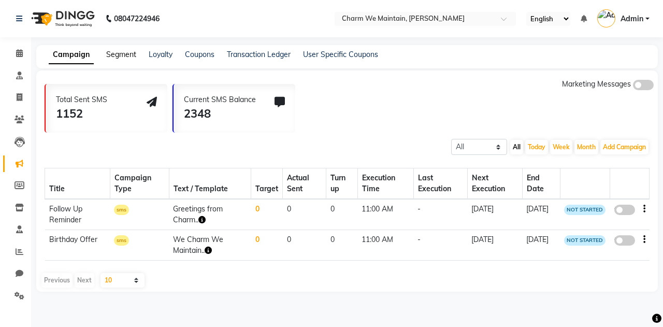
click at [127, 55] on link "Segment" at bounding box center [121, 54] width 30 height 9
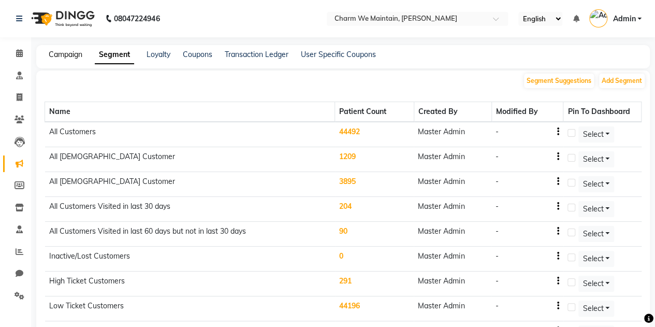
click at [66, 51] on link "Campaign" at bounding box center [66, 54] width 34 height 9
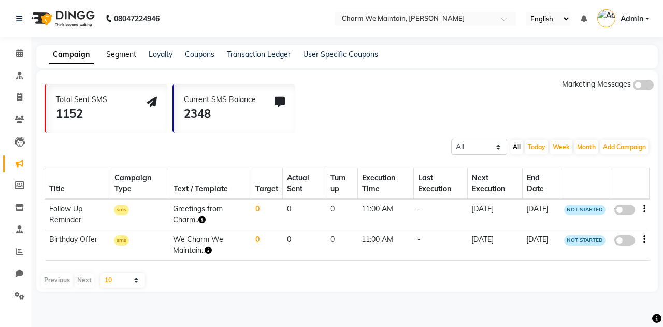
click at [125, 54] on link "Segment" at bounding box center [121, 54] width 30 height 9
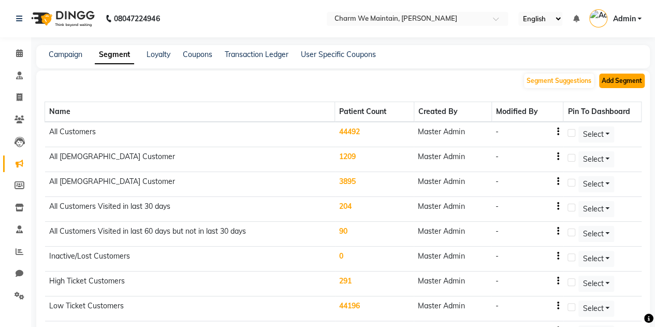
click at [633, 81] on button "Add Segment" at bounding box center [623, 81] width 46 height 15
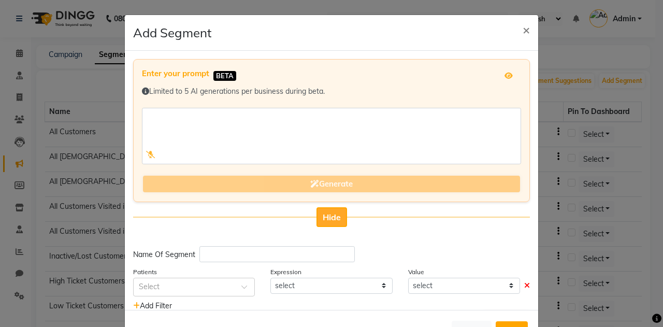
click at [326, 212] on span "Hide" at bounding box center [332, 217] width 18 height 10
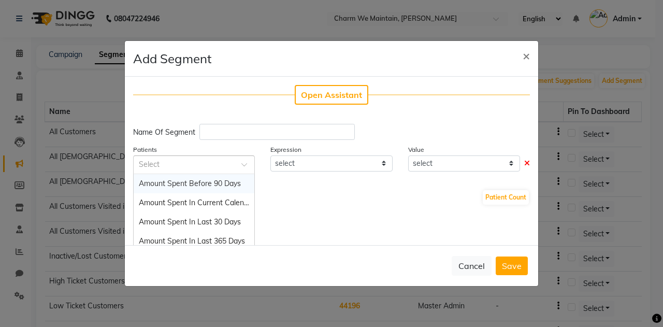
click at [189, 159] on input "text" at bounding box center [184, 164] width 90 height 11
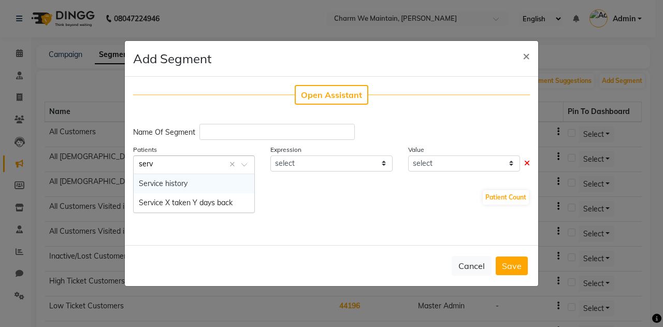
type input "servi"
click at [522, 58] on button "×" at bounding box center [527, 55] width 24 height 29
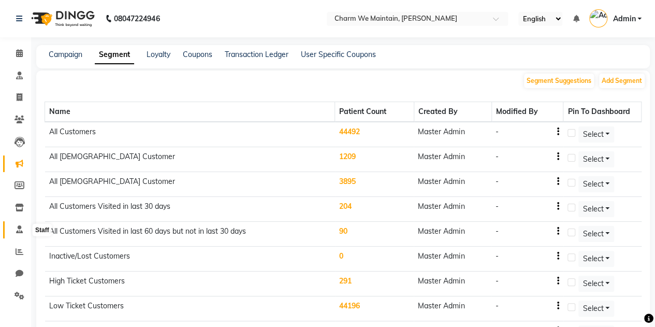
click at [21, 224] on span at bounding box center [19, 230] width 18 height 12
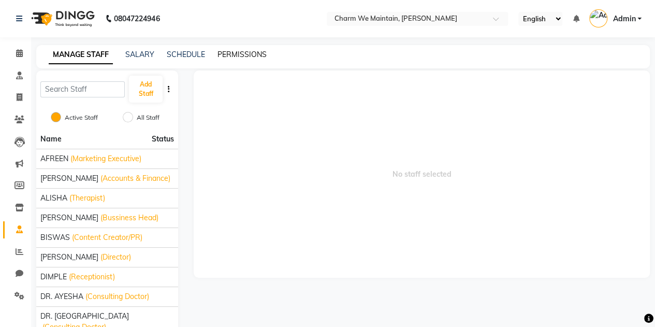
click at [252, 52] on link "PERMISSIONS" at bounding box center [242, 54] width 49 height 9
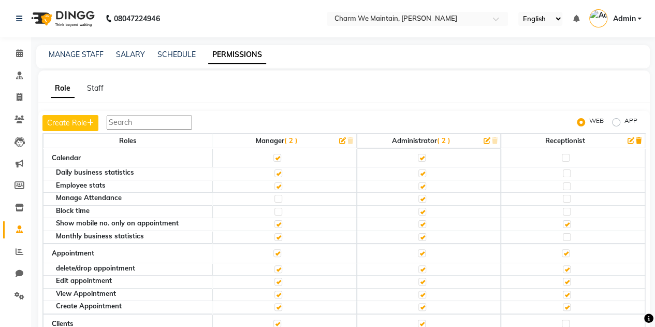
click at [398, 87] on div "Role Staff" at bounding box center [338, 88] width 600 height 11
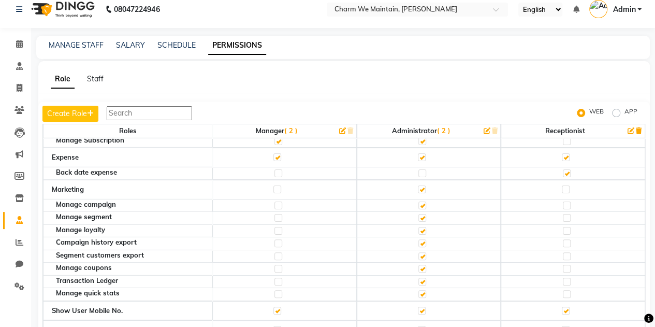
scroll to position [1570, 0]
click at [14, 151] on span at bounding box center [19, 155] width 18 height 12
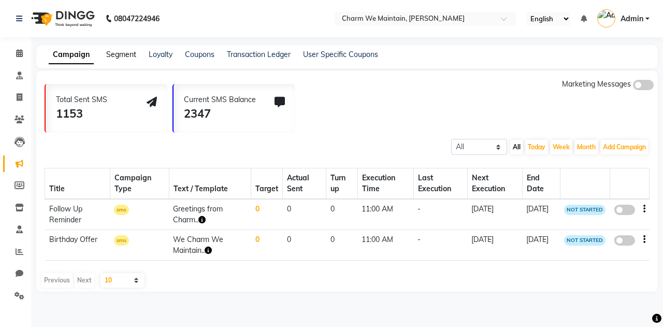
click at [130, 53] on link "Segment" at bounding box center [121, 54] width 30 height 9
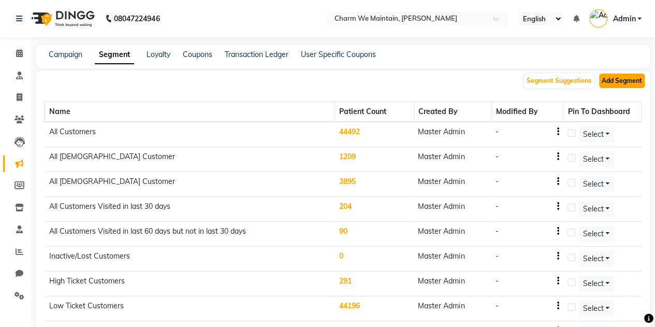
click at [618, 79] on button "Add Segment" at bounding box center [623, 81] width 46 height 15
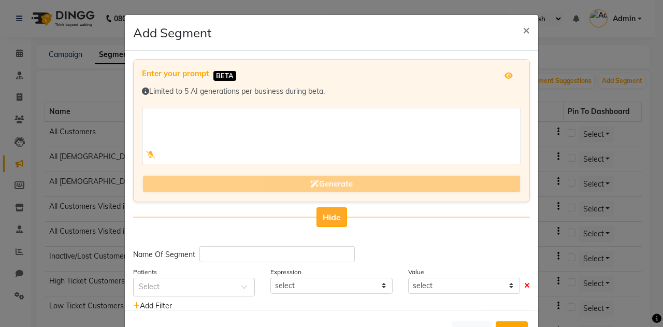
click at [330, 222] on button "Hide" at bounding box center [332, 217] width 31 height 20
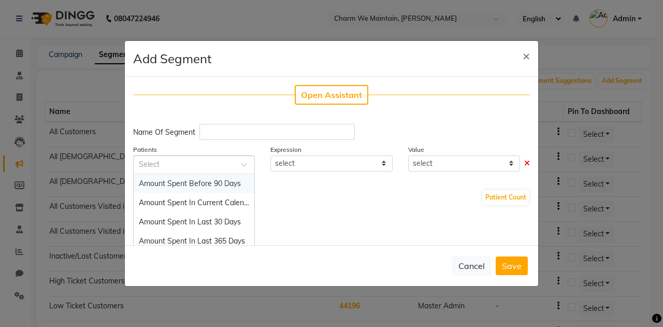
click at [214, 159] on input "text" at bounding box center [184, 164] width 90 height 11
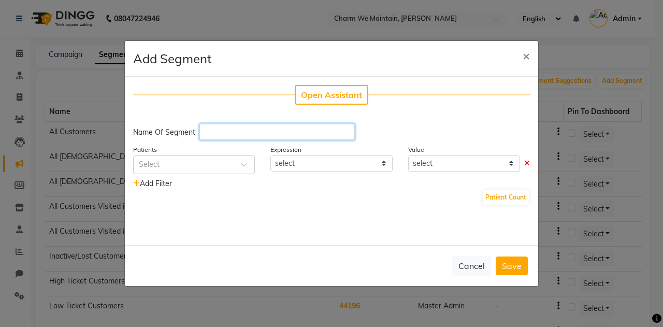
click at [239, 130] on input "text" at bounding box center [276, 132] width 155 height 16
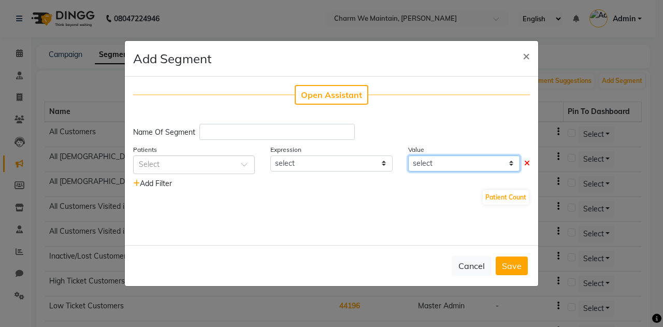
click at [486, 167] on select "select" at bounding box center [464, 163] width 112 height 16
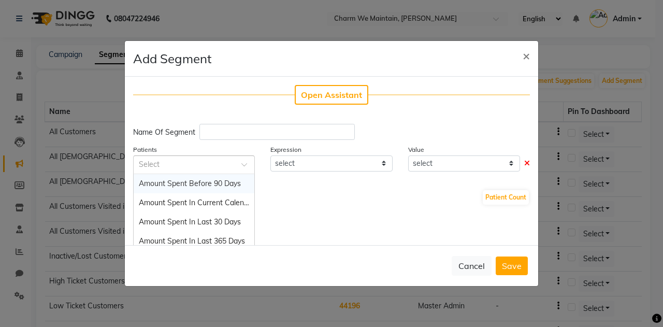
click at [230, 163] on div at bounding box center [194, 164] width 121 height 11
type input "ser"
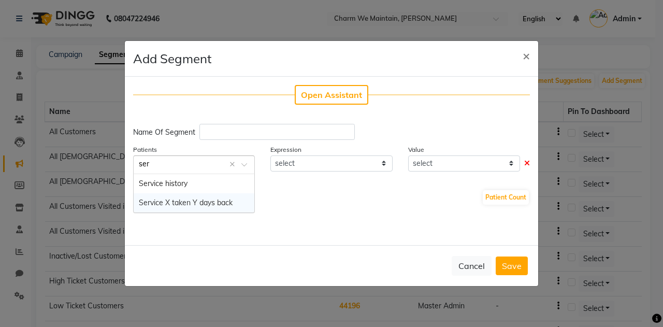
click at [212, 207] on div "Service X taken Y days back" at bounding box center [194, 202] width 121 height 19
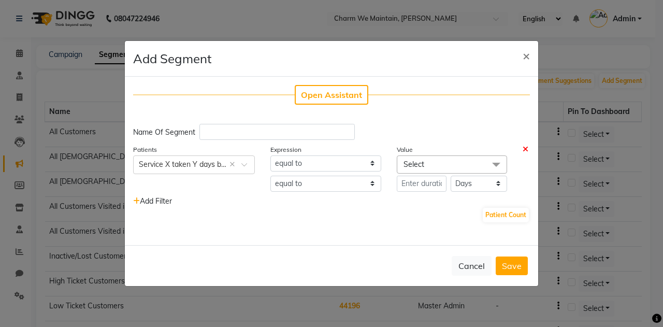
click at [447, 161] on span "Select" at bounding box center [452, 164] width 110 height 18
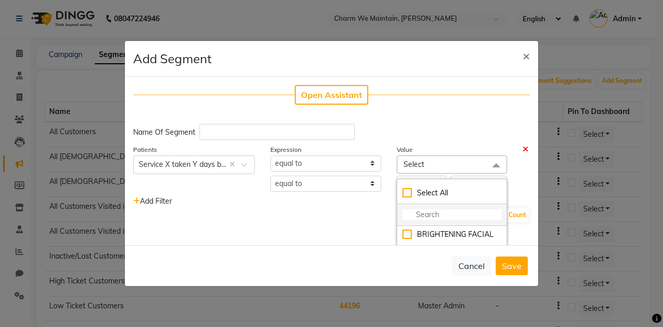
click at [440, 216] on input "multiselect-search" at bounding box center [452, 214] width 99 height 11
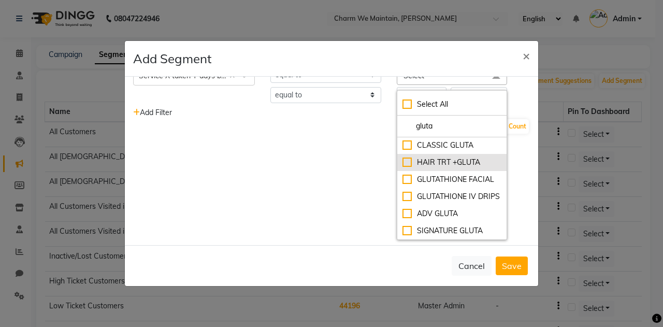
scroll to position [91, 0]
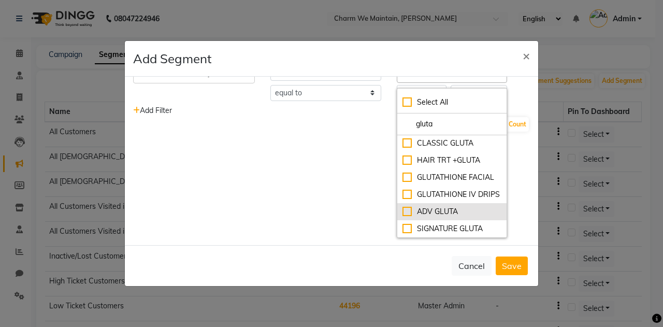
type input "gluta"
click at [404, 211] on div "ADV GLUTA" at bounding box center [452, 211] width 99 height 11
checkbox input "true"
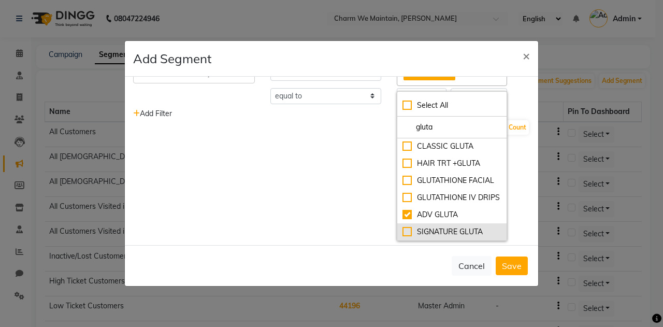
click at [404, 230] on div "SIGNATURE GLUTA" at bounding box center [452, 231] width 99 height 11
checkbox input "true"
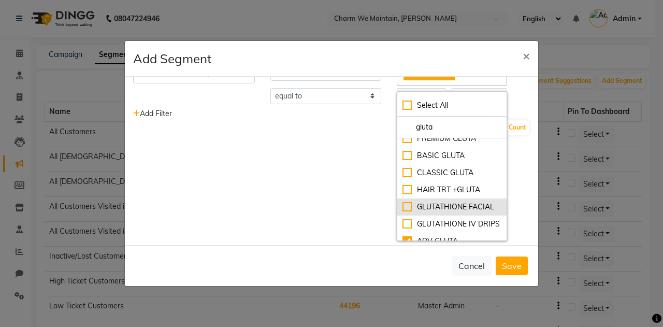
scroll to position [0, 0]
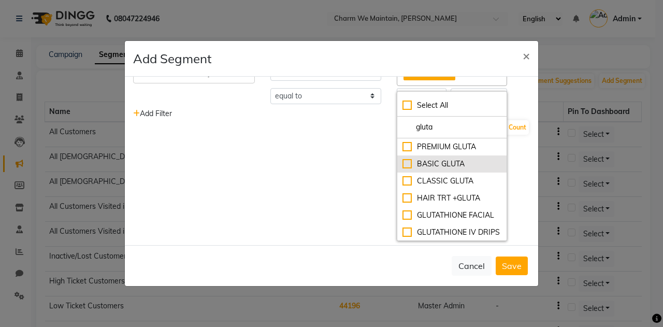
drag, startPoint x: 402, startPoint y: 147, endPoint x: 400, endPoint y: 168, distance: 21.8
click at [400, 168] on ul "PREMIUM GLUTA BASIC GLUTA CLASSIC GLUTA HAIR TRT +GLUTA GLUTATHIONE FACIAL GLUT…" at bounding box center [451, 189] width 109 height 102
click at [400, 168] on li "BASIC GLUTA" at bounding box center [451, 163] width 109 height 17
checkbox input "true"
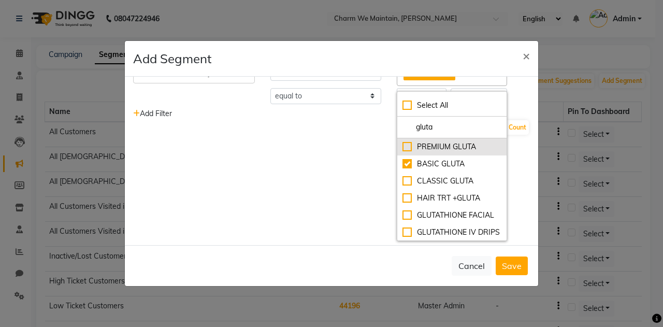
click at [403, 146] on div "PREMIUM GLUTA" at bounding box center [452, 146] width 99 height 11
checkbox input "true"
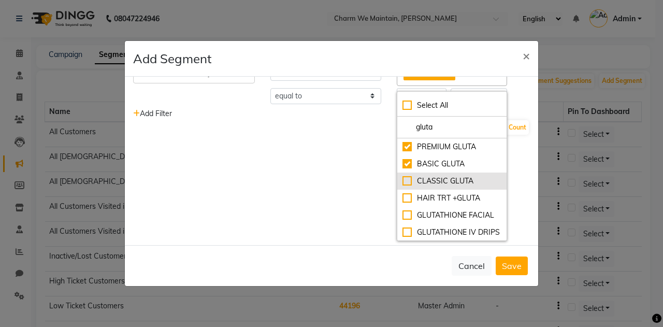
click at [403, 181] on div "CLASSIC GLUTA" at bounding box center [452, 181] width 99 height 11
checkbox input "true"
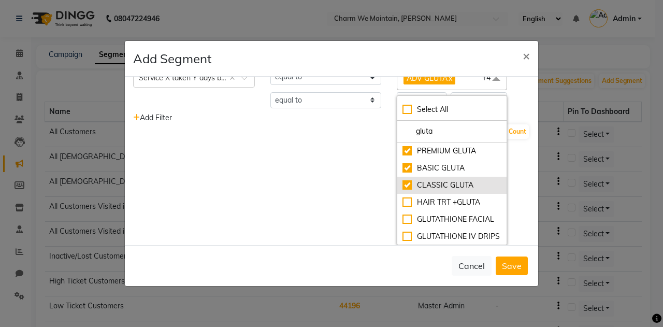
scroll to position [56, 0]
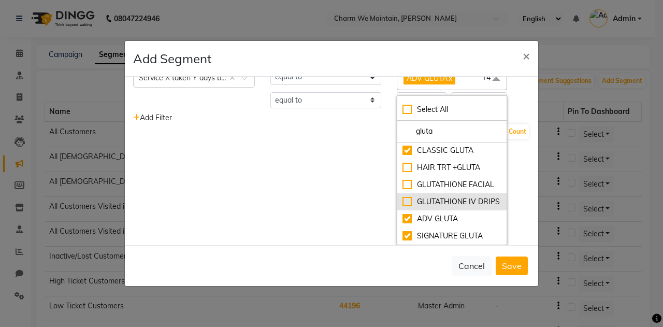
click at [403, 196] on div "GLUTATHIONE IV DRIPS" at bounding box center [452, 201] width 99 height 11
checkbox input "true"
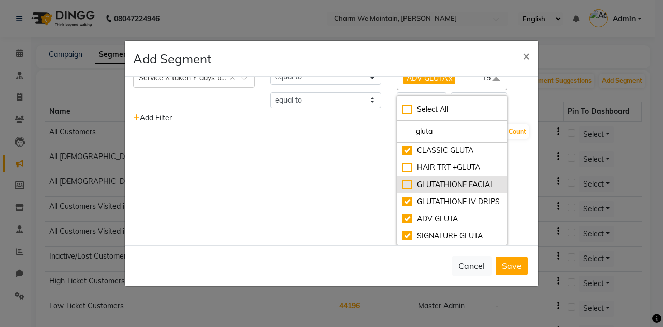
scroll to position [41, 0]
click at [334, 195] on div "Open Assistant Name Of Segment Patients Select × Service X taken Y days back × …" at bounding box center [332, 161] width 414 height 168
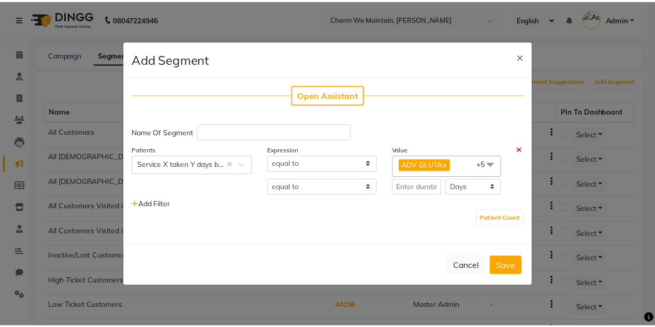
scroll to position [0, 0]
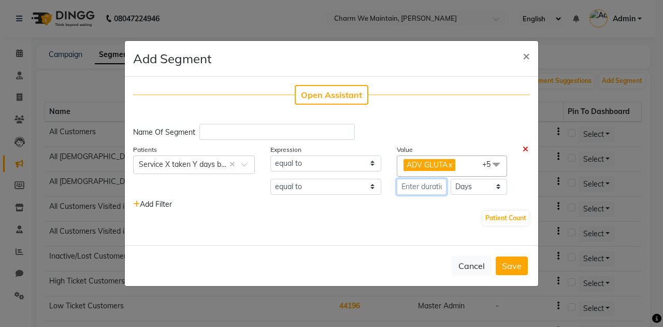
click at [424, 188] on input "number" at bounding box center [422, 187] width 50 height 16
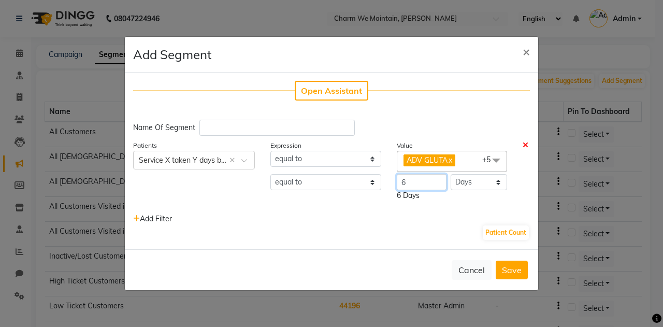
type input "6"
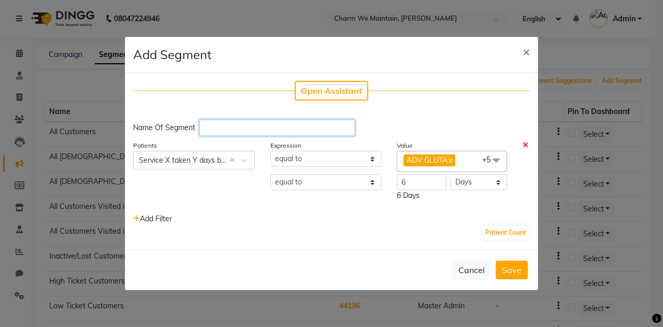
click at [238, 128] on input "text" at bounding box center [276, 128] width 155 height 16
click at [293, 124] on input "Gluta Service Reminder" at bounding box center [276, 128] width 155 height 16
type input "Gluta Service Reminder for next session"
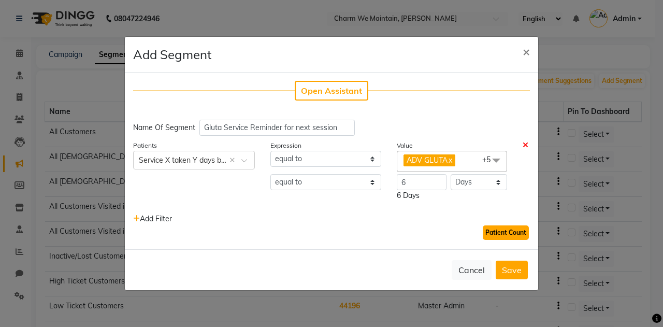
click at [514, 233] on button "Patient Count" at bounding box center [506, 232] width 46 height 15
click at [520, 266] on button "Save" at bounding box center [512, 270] width 32 height 19
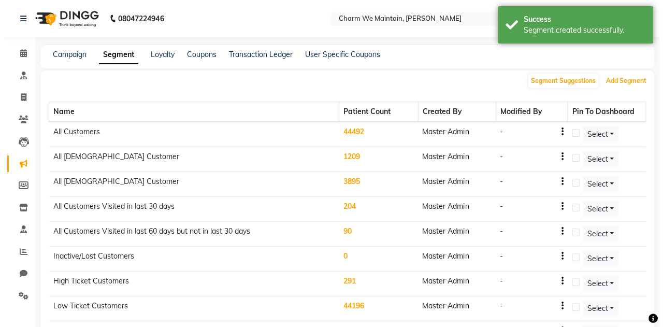
scroll to position [184, 0]
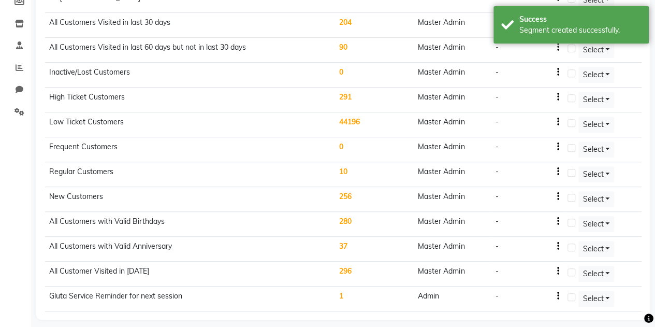
click at [344, 288] on td "1" at bounding box center [374, 299] width 79 height 25
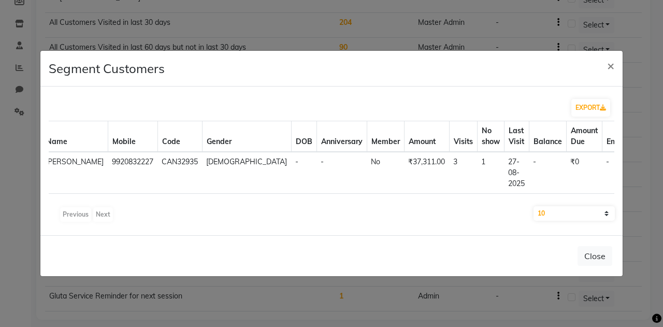
scroll to position [0, 56]
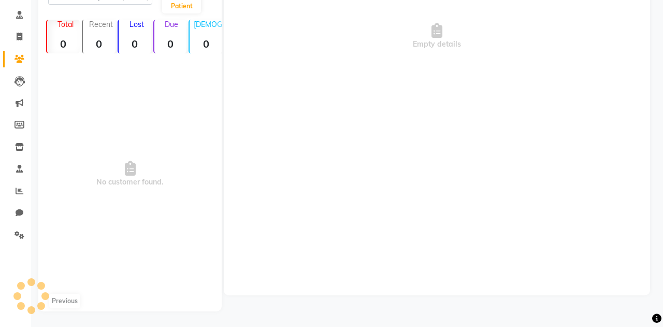
scroll to position [60, 0]
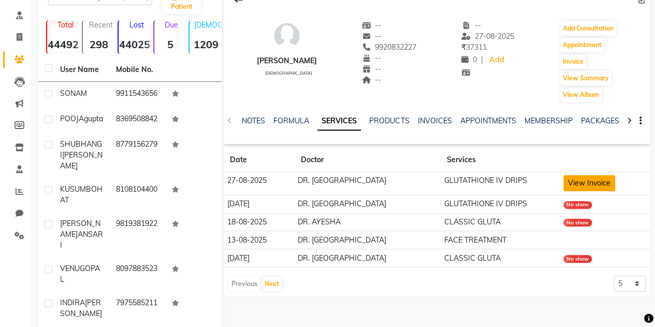
click at [572, 184] on button "View Invoice" at bounding box center [590, 183] width 52 height 16
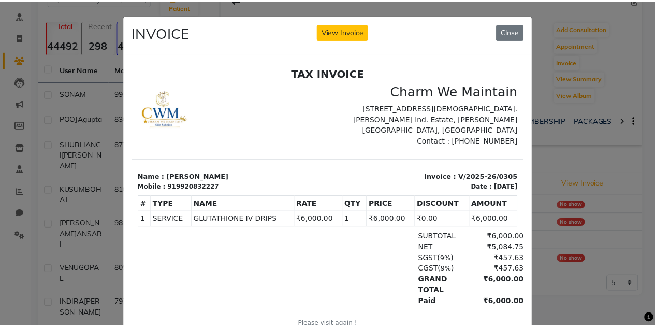
scroll to position [8, 0]
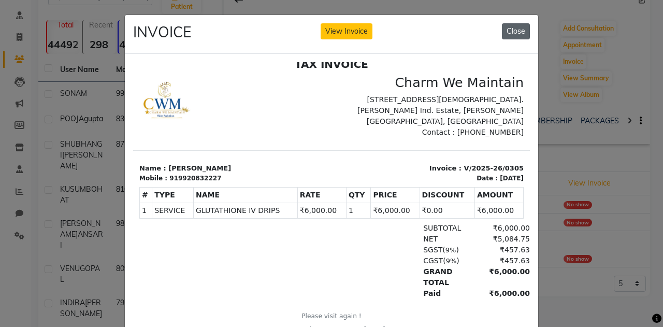
click at [514, 34] on button "Close" at bounding box center [516, 31] width 28 height 16
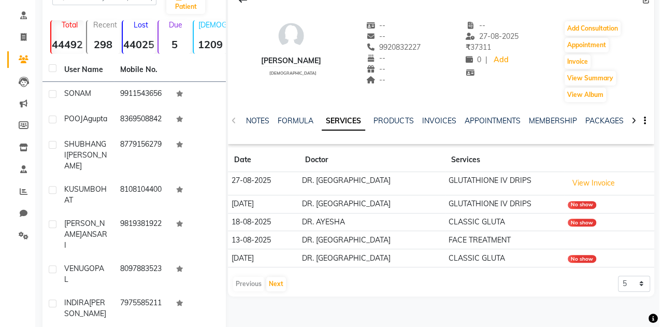
scroll to position [0, 0]
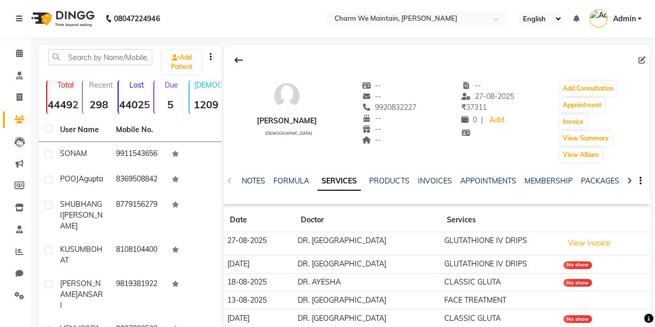
click at [627, 18] on span "Admin" at bounding box center [624, 18] width 23 height 11
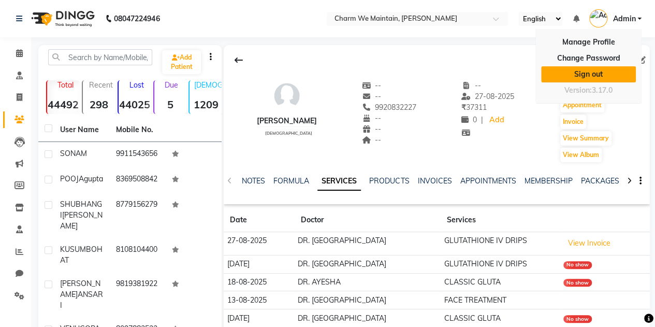
click at [587, 77] on link "Sign out" at bounding box center [588, 74] width 95 height 16
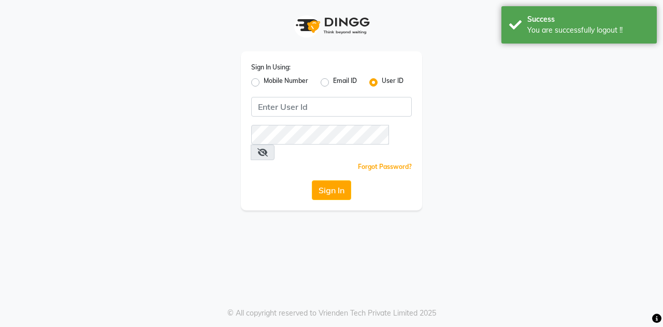
click at [264, 81] on label "Mobile Number" at bounding box center [286, 82] width 45 height 12
click at [264, 81] on input "Mobile Number" at bounding box center [267, 79] width 7 height 7
radio input "true"
radio input "false"
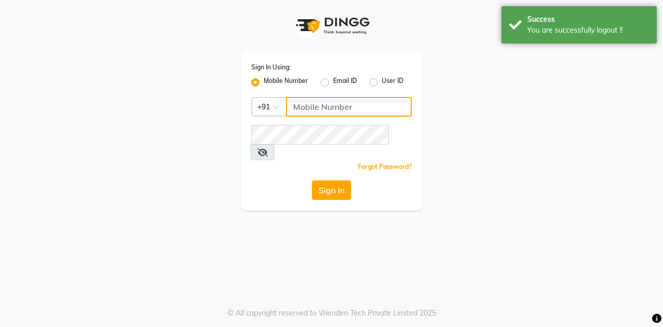
click at [339, 99] on input "Username" at bounding box center [349, 107] width 126 height 20
type input "9769017141"
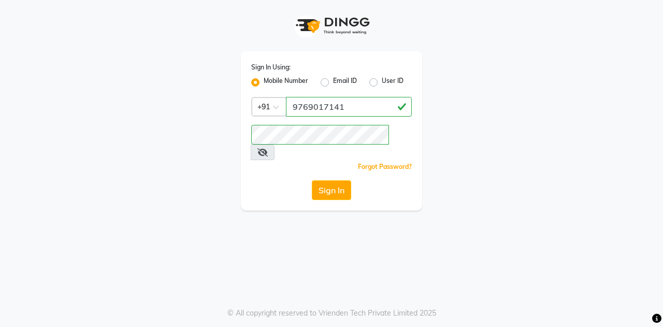
click at [278, 180] on div "Sign In" at bounding box center [331, 190] width 161 height 20
click at [317, 180] on button "Sign In" at bounding box center [331, 190] width 39 height 20
